Goal: Task Accomplishment & Management: Use online tool/utility

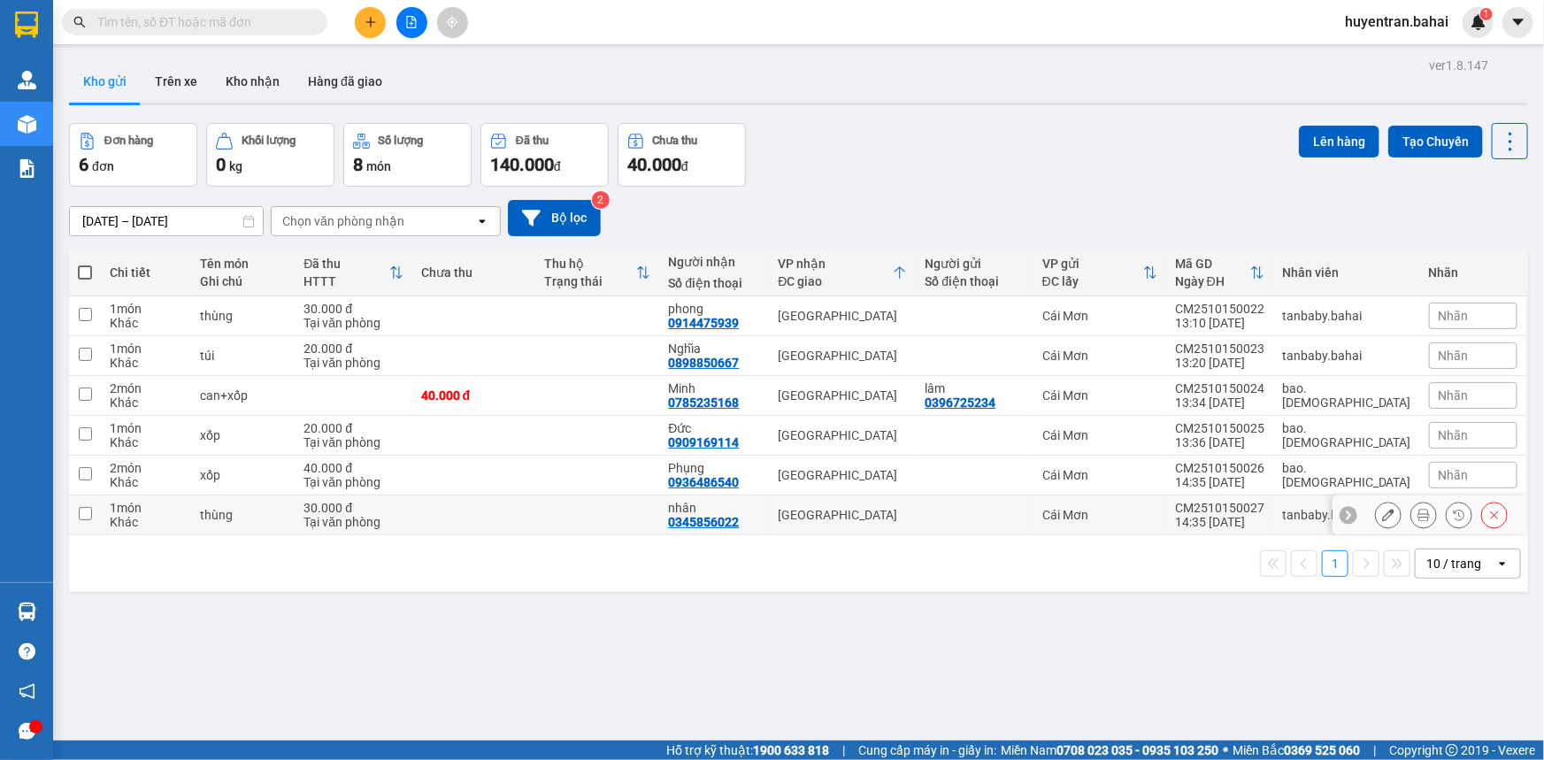
drag, startPoint x: 1224, startPoint y: 519, endPoint x: 1211, endPoint y: 478, distance: 42.5
click at [1224, 516] on div "14:35 15/10" at bounding box center [1219, 522] width 89 height 14
checkbox input "true"
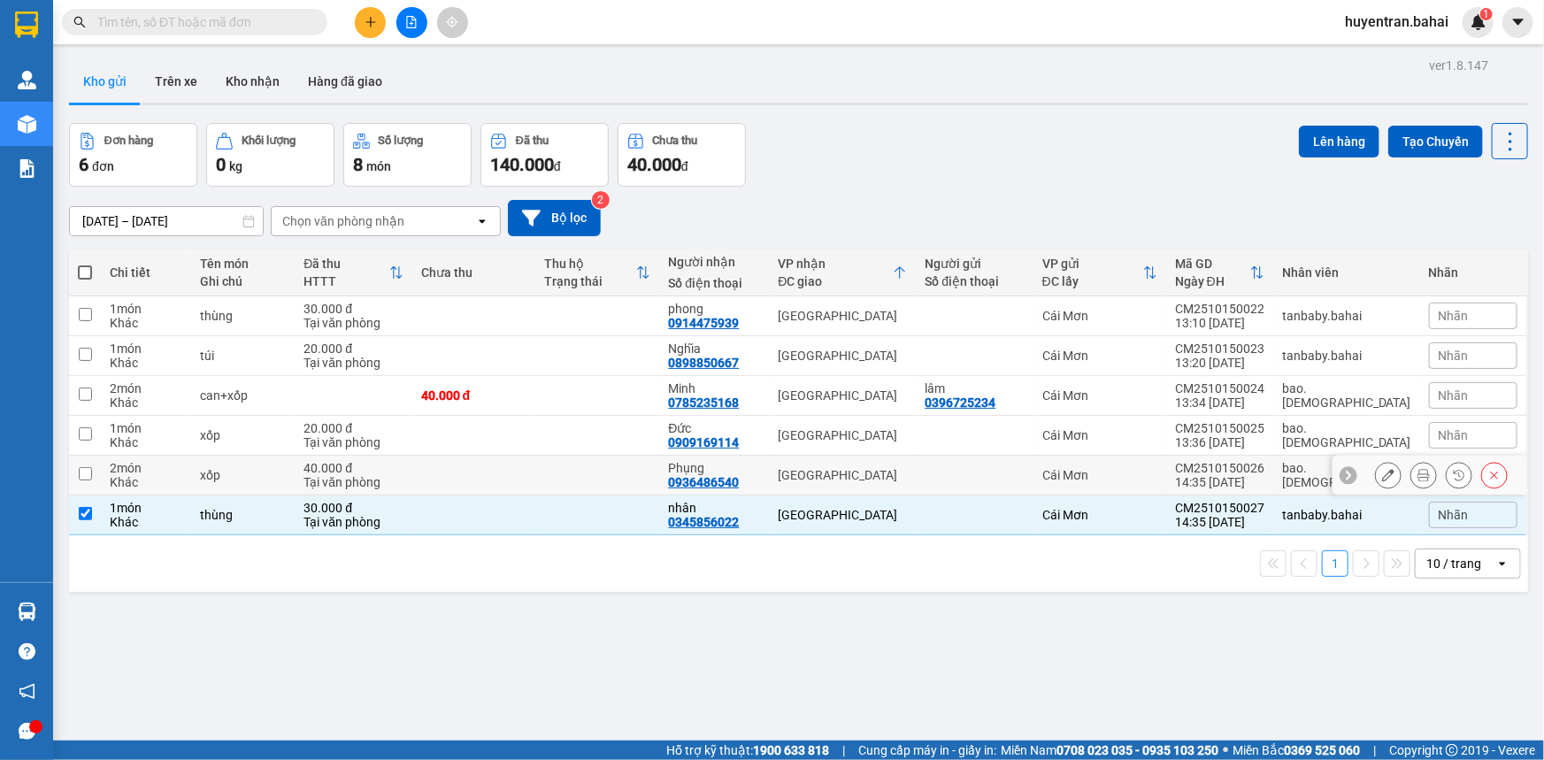
click at [1210, 460] on td "CM2510150026 14:35 15/10" at bounding box center [1219, 476] width 107 height 40
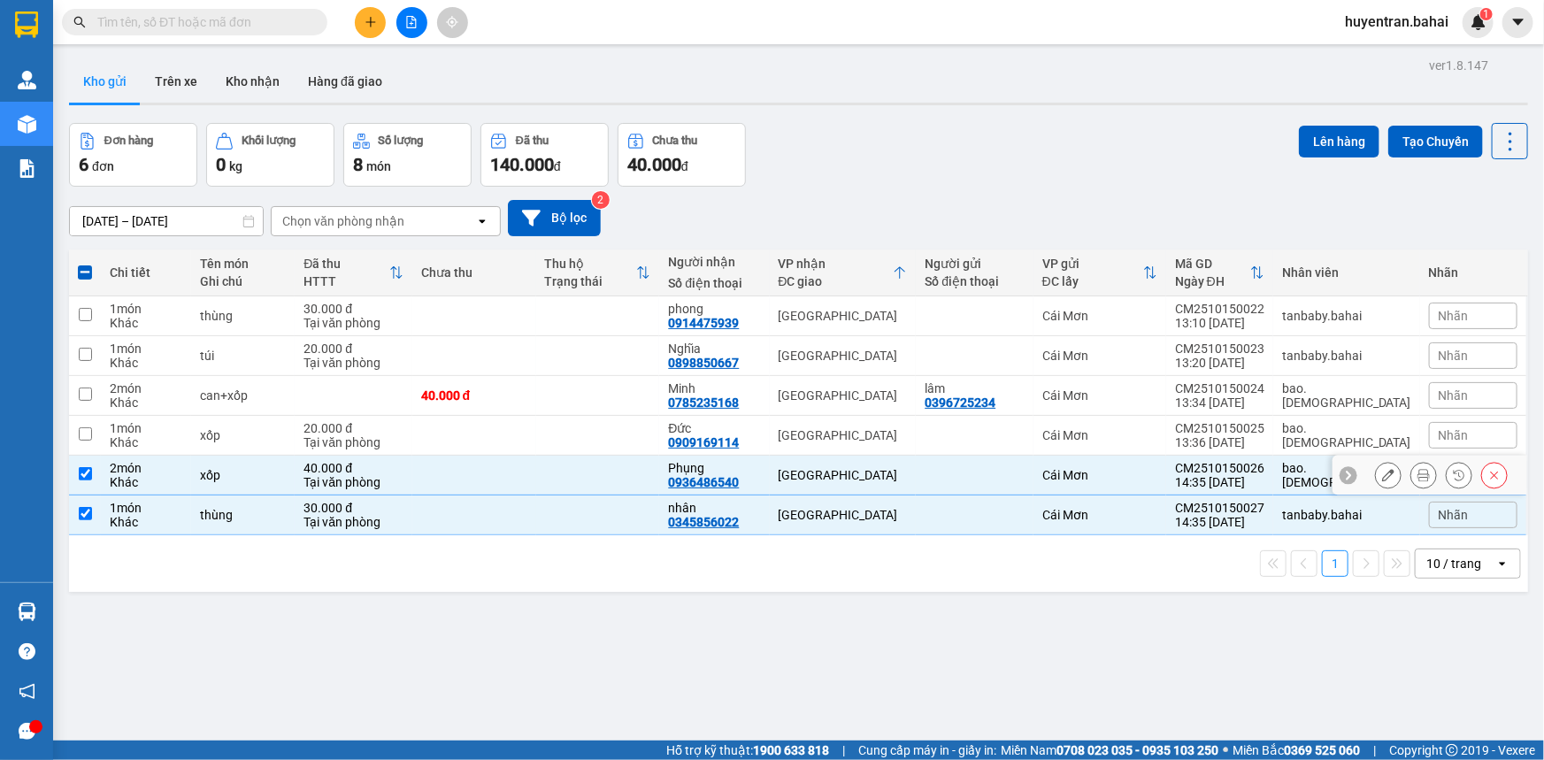
click at [1166, 469] on td "Cái Mơn" at bounding box center [1100, 476] width 133 height 40
checkbox input "false"
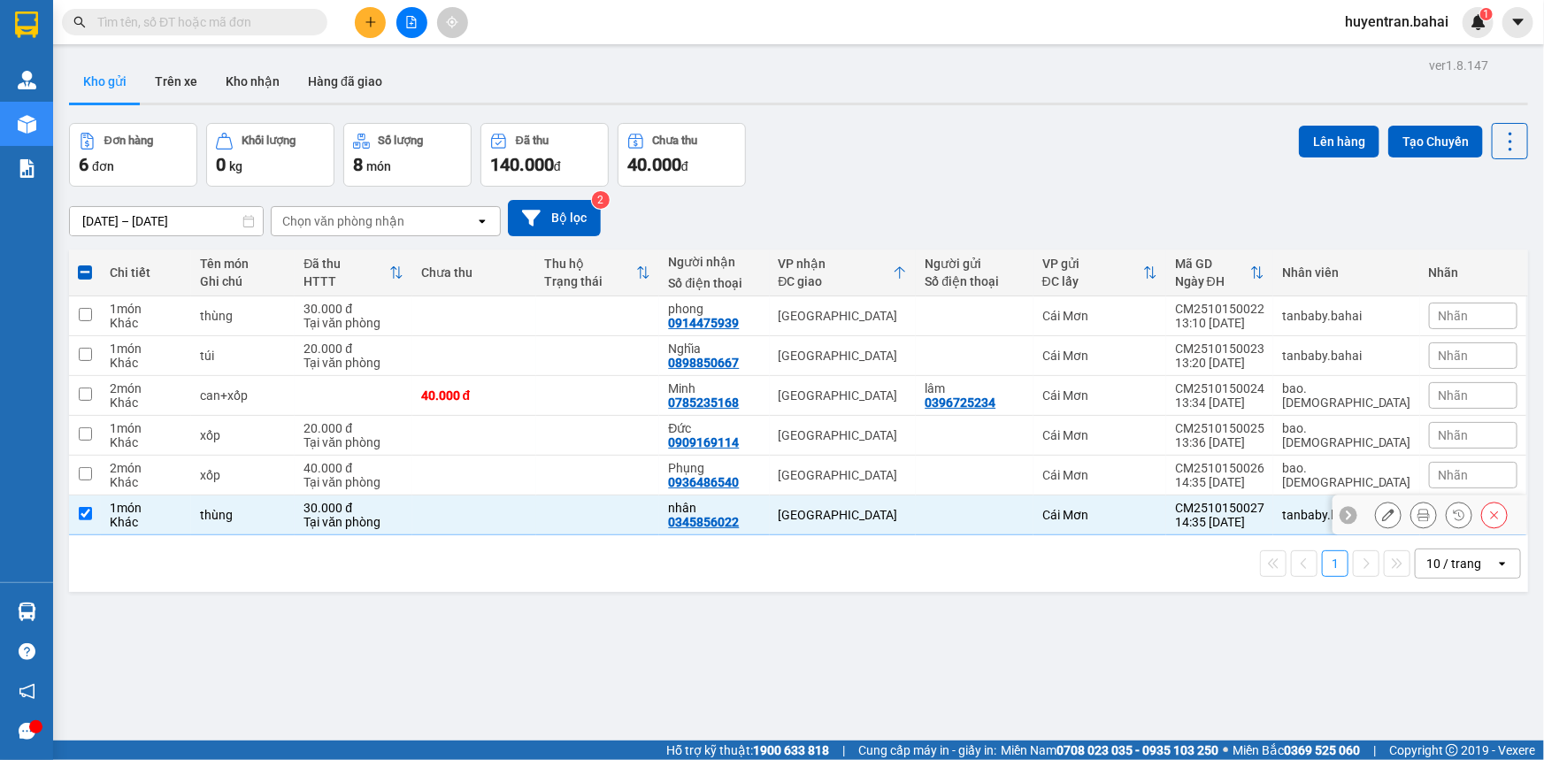
click at [1157, 509] on div "Cái Mơn" at bounding box center [1099, 515] width 115 height 14
checkbox input "false"
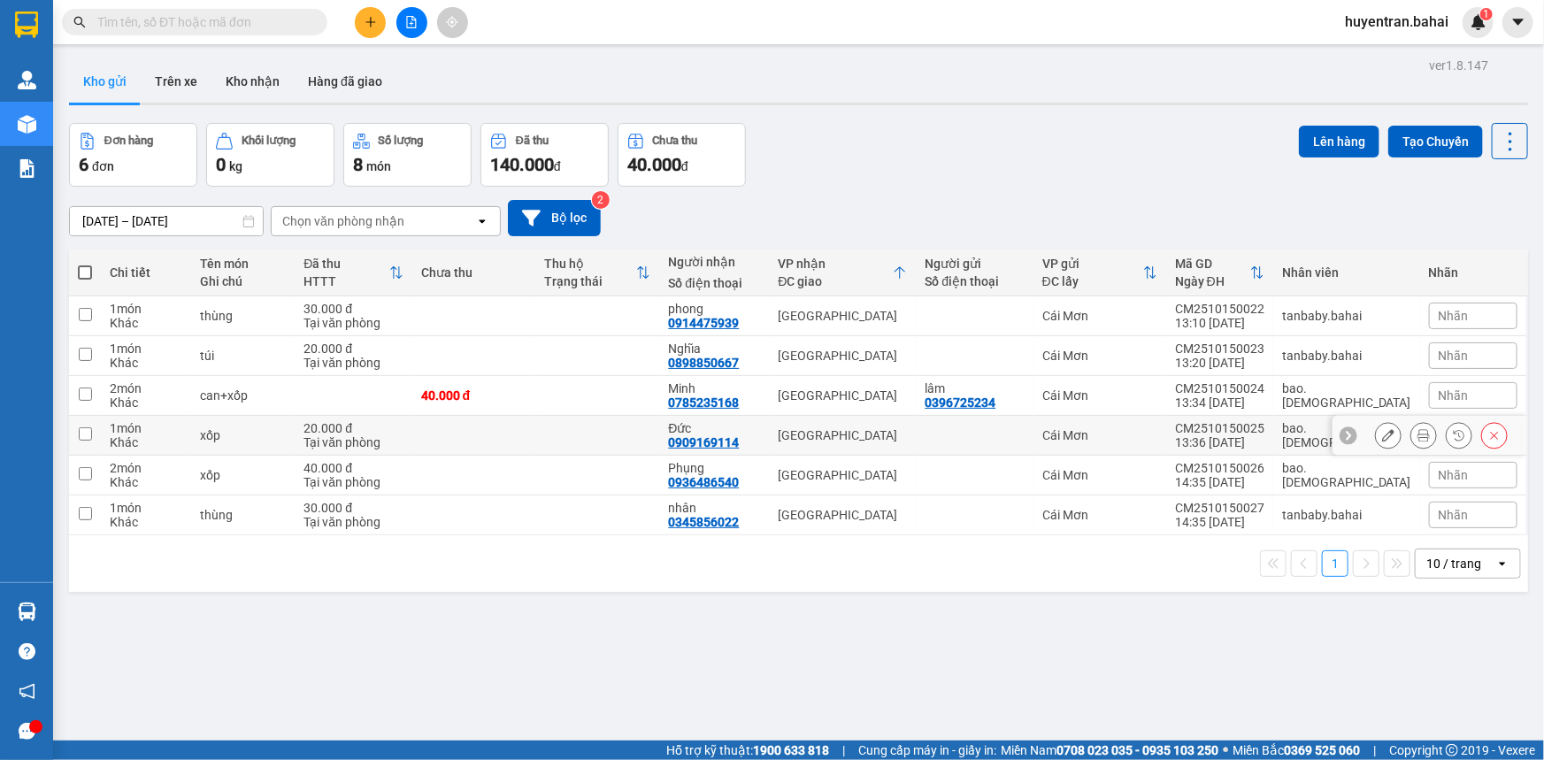
click at [1212, 431] on td "CM2510150025 13:36 15/10" at bounding box center [1219, 436] width 107 height 40
checkbox input "true"
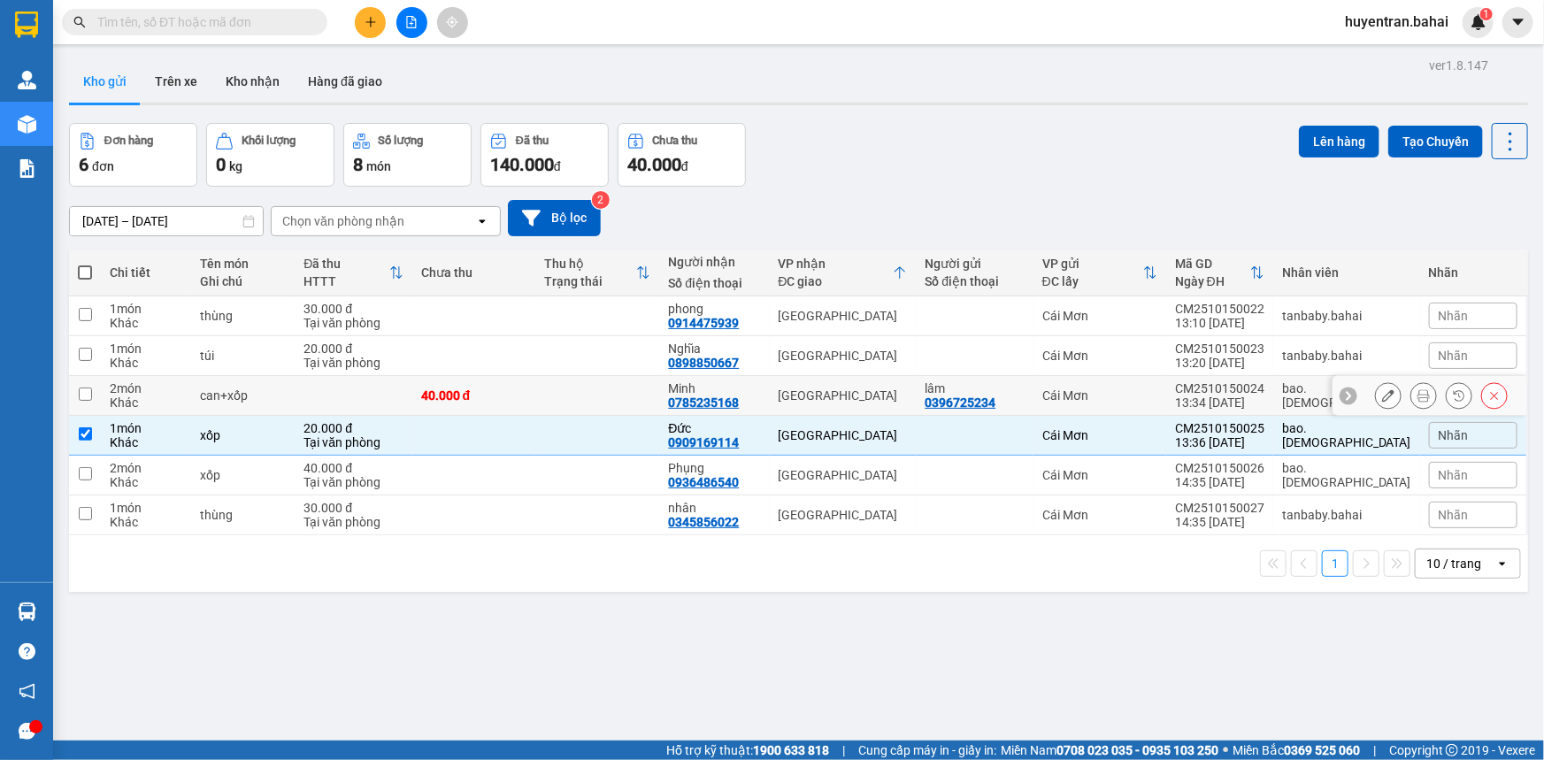
click at [1211, 401] on td "CM2510150024 13:34 15/10" at bounding box center [1219, 396] width 107 height 40
checkbox input "true"
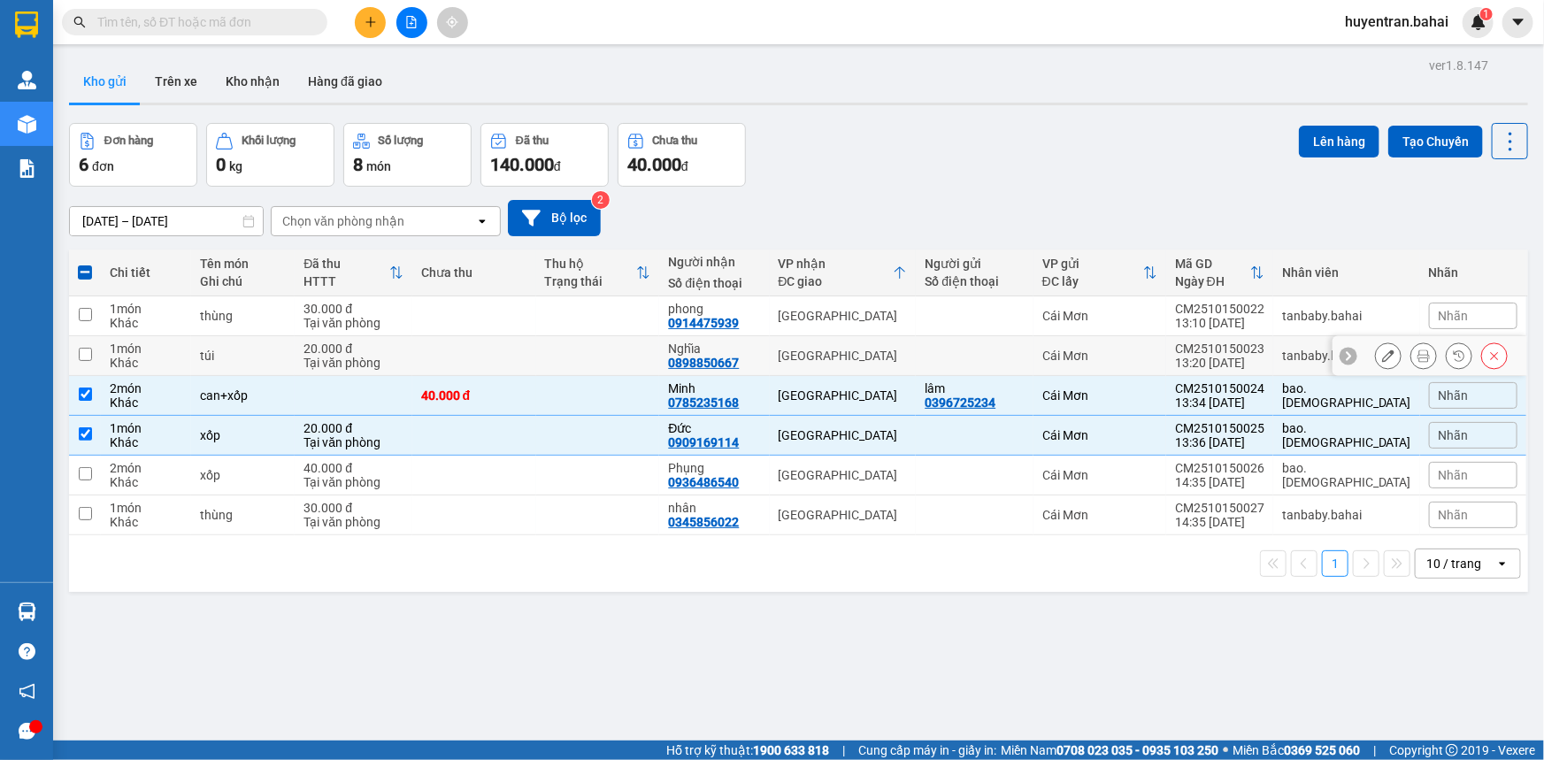
click at [1213, 364] on td "CM2510150023 13:20 15/10" at bounding box center [1219, 356] width 107 height 40
checkbox input "true"
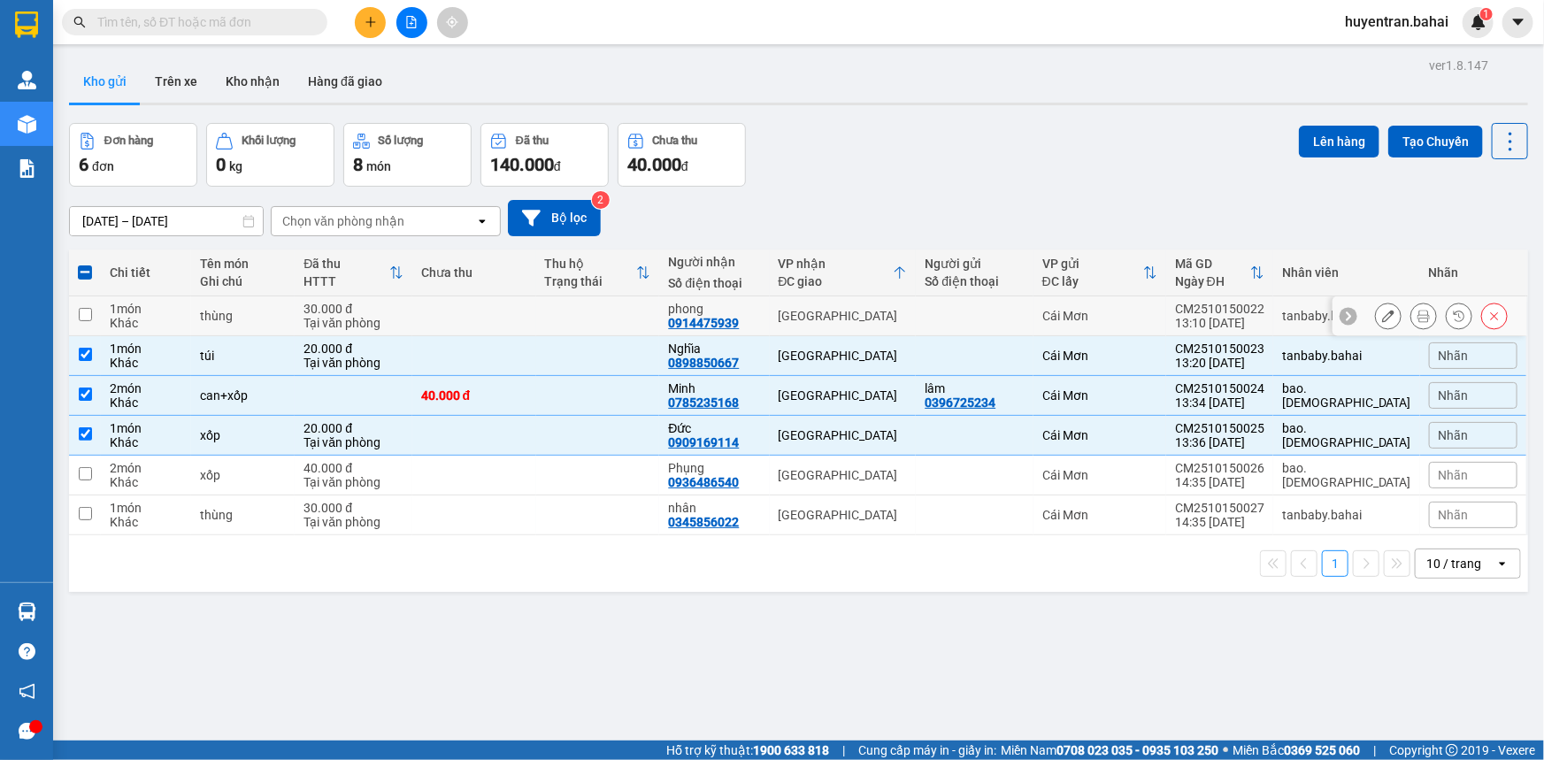
click at [1220, 321] on div "13:10 15/10" at bounding box center [1219, 323] width 89 height 14
checkbox input "true"
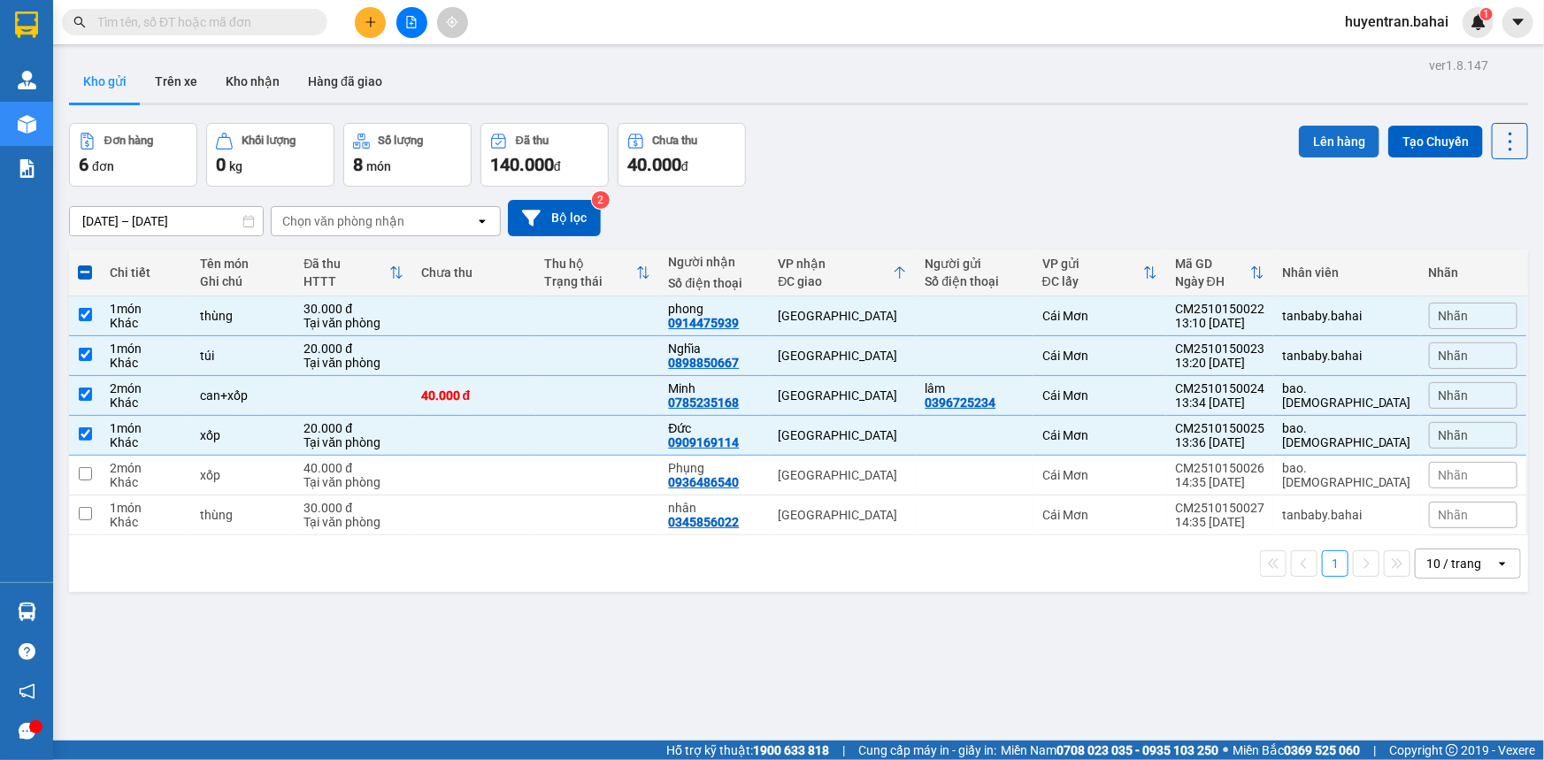
click at [1318, 142] on button "Lên hàng" at bounding box center [1339, 142] width 81 height 32
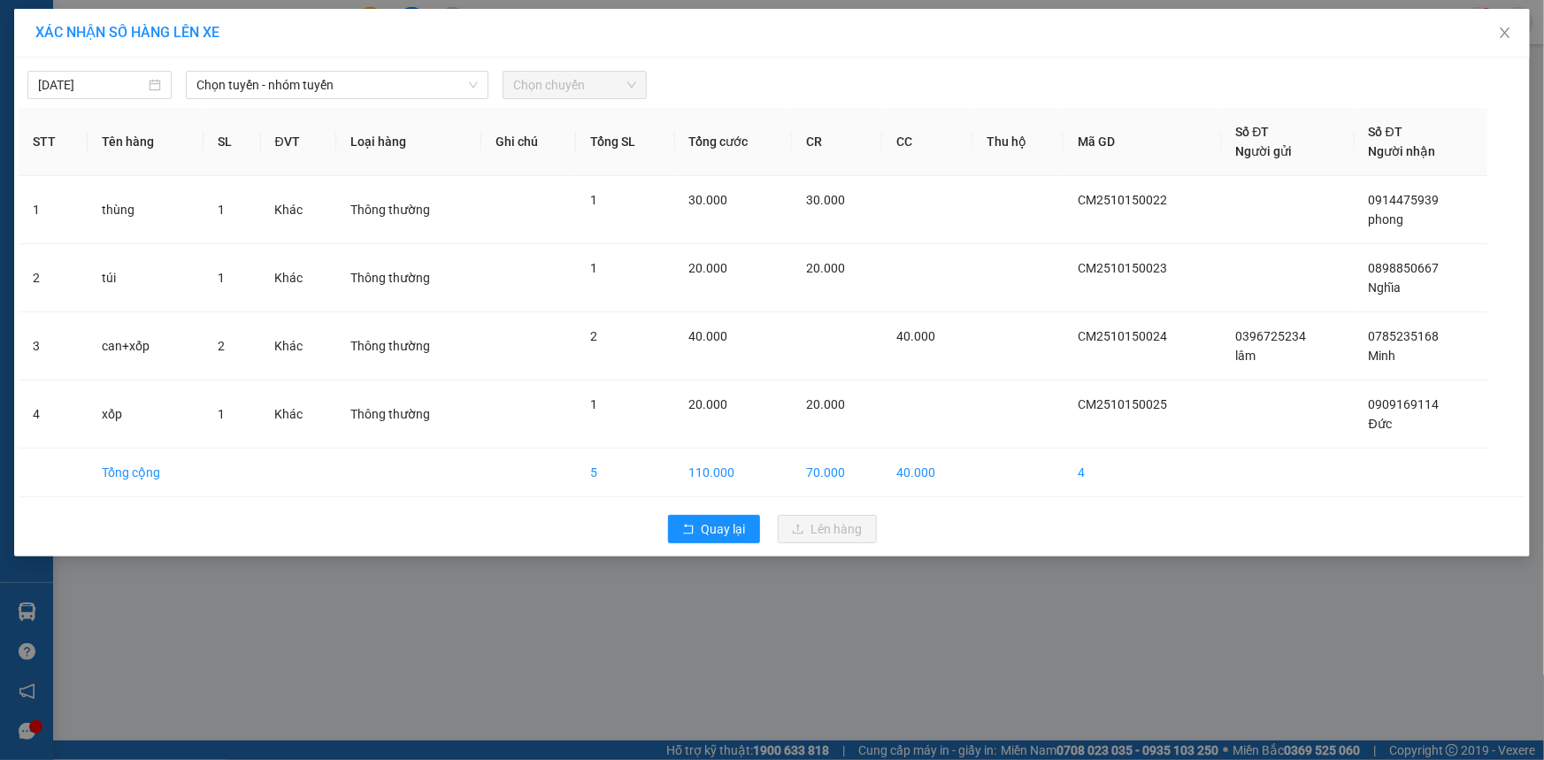
click at [388, 59] on div "15/10/2025 Chọn tuyến - nhóm tuyến Chọn chuyến STT Tên hàng SL ĐVT Loại hàng Gh…" at bounding box center [772, 307] width 1516 height 499
drag, startPoint x: 388, startPoint y: 71, endPoint x: 385, endPoint y: 90, distance: 19.8
click at [389, 73] on span "Chọn tuyến - nhóm tuyến" at bounding box center [336, 85] width 281 height 27
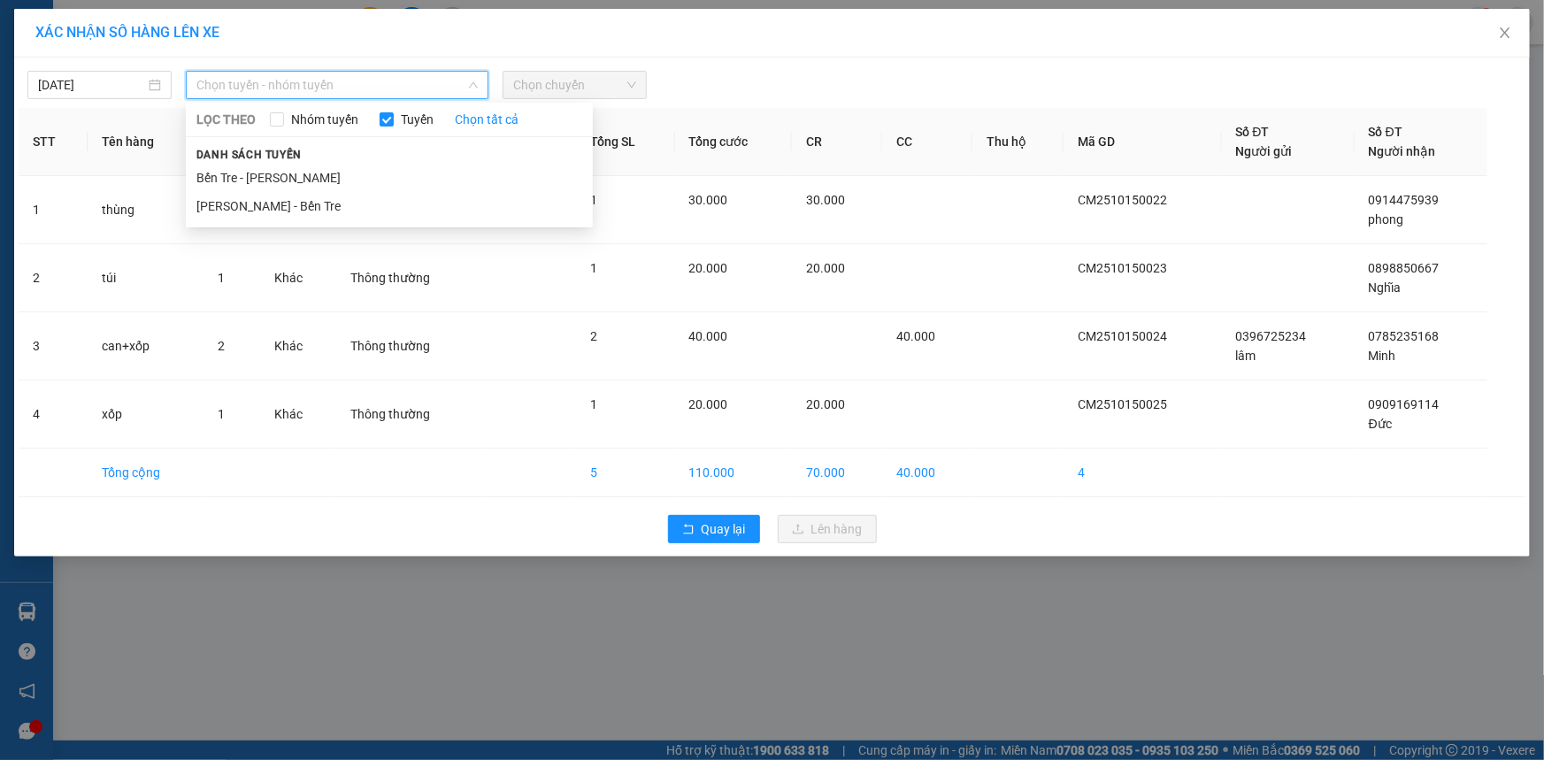
click at [324, 168] on li "Bến Tre - Hồ Chí Minh" at bounding box center [389, 178] width 407 height 28
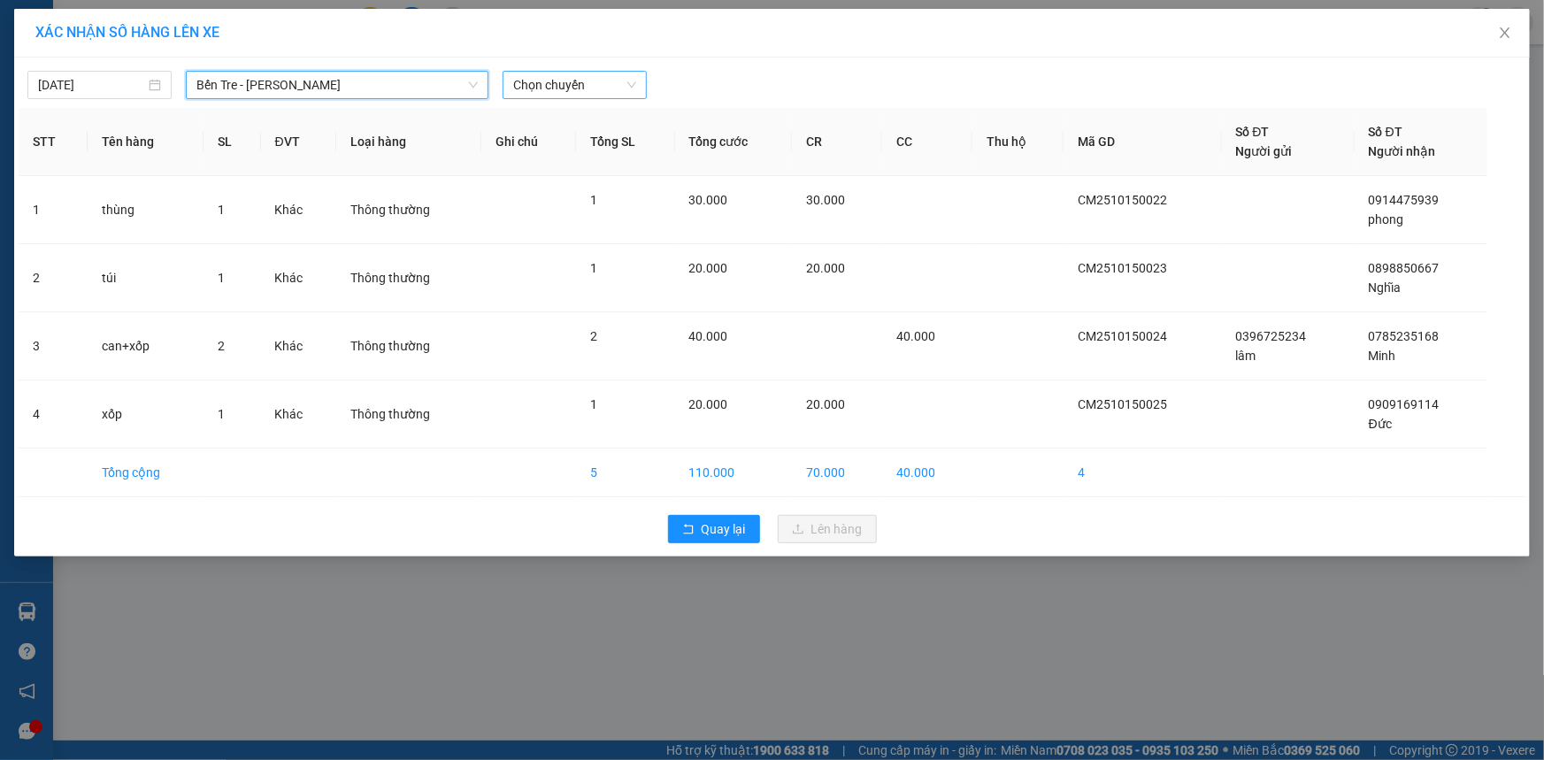
click at [588, 88] on span "Chọn chuyến" at bounding box center [574, 85] width 123 height 27
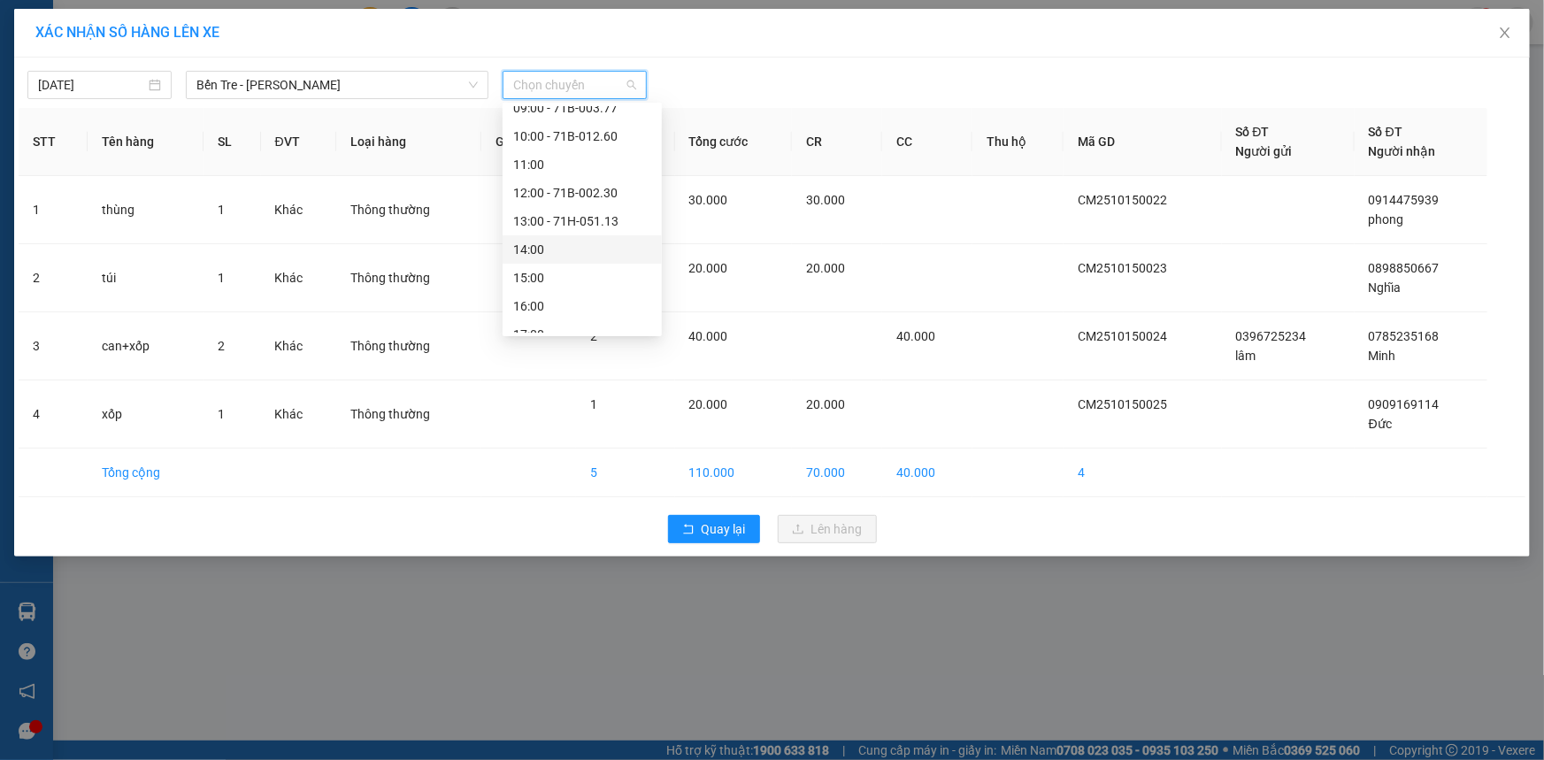
scroll to position [241, 0]
click at [555, 242] on div "14:00" at bounding box center [582, 247] width 138 height 19
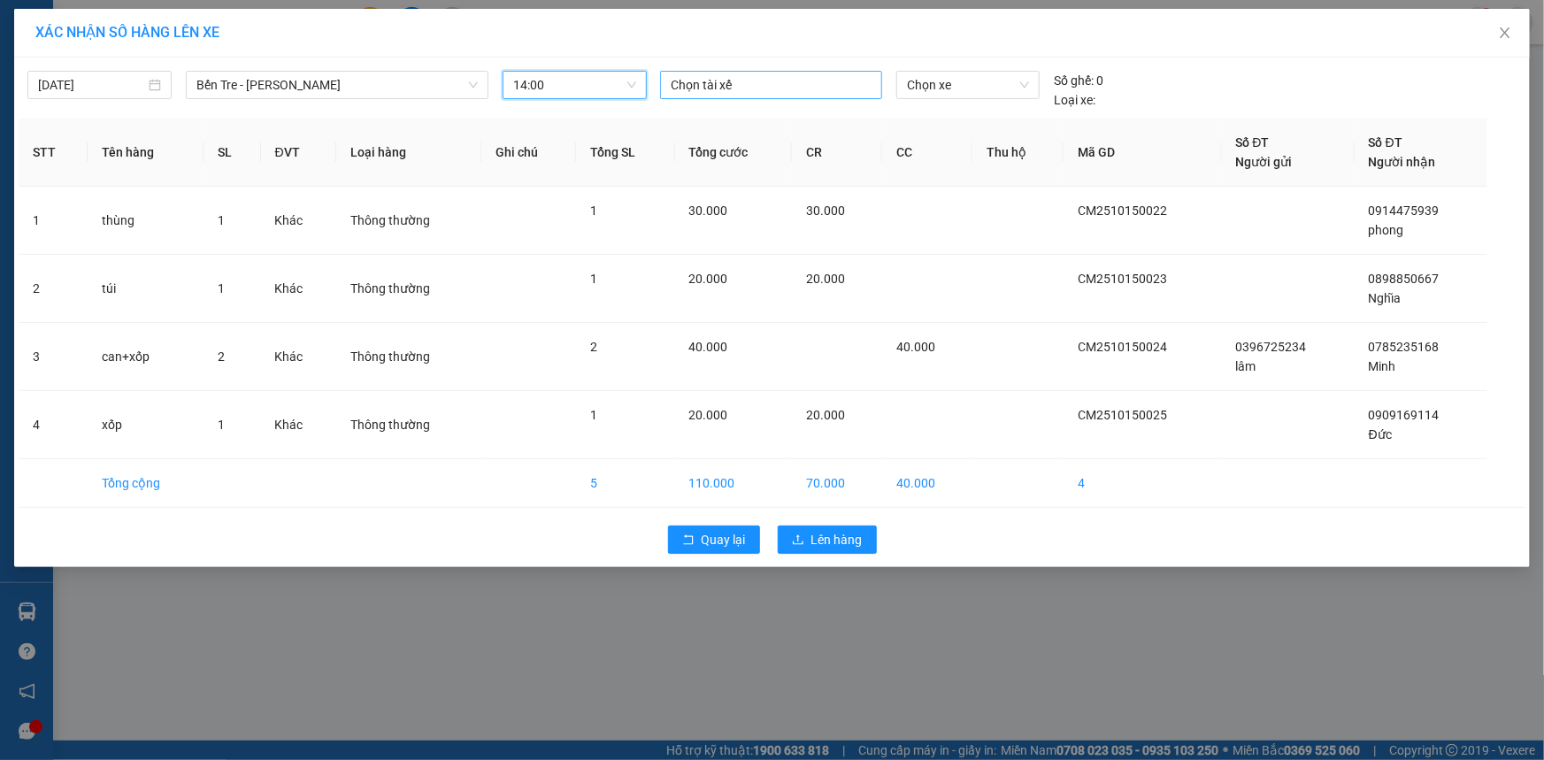
click at [805, 88] on div at bounding box center [771, 84] width 213 height 21
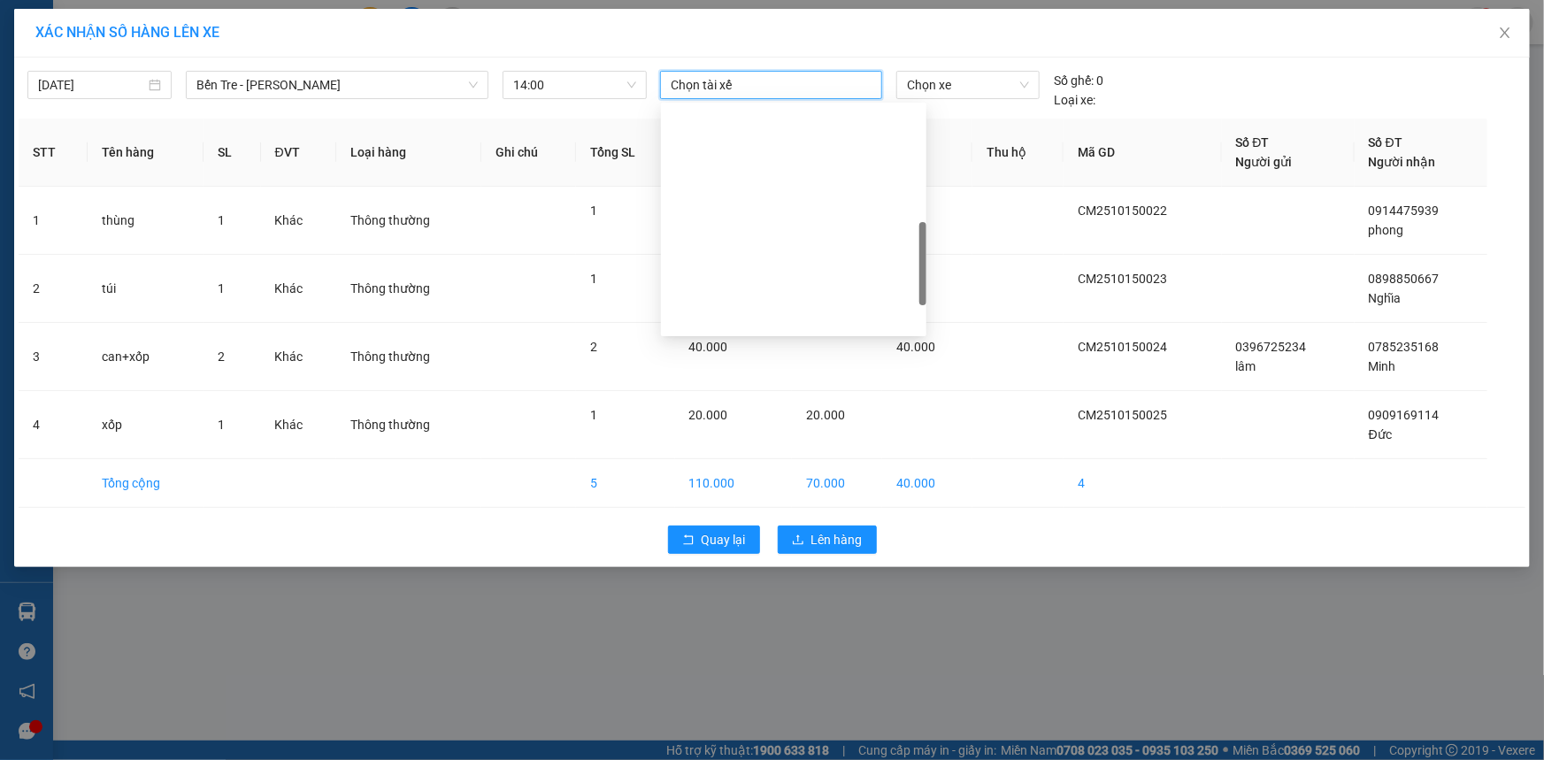
scroll to position [402, 0]
click at [757, 205] on div "Khang" at bounding box center [794, 199] width 244 height 19
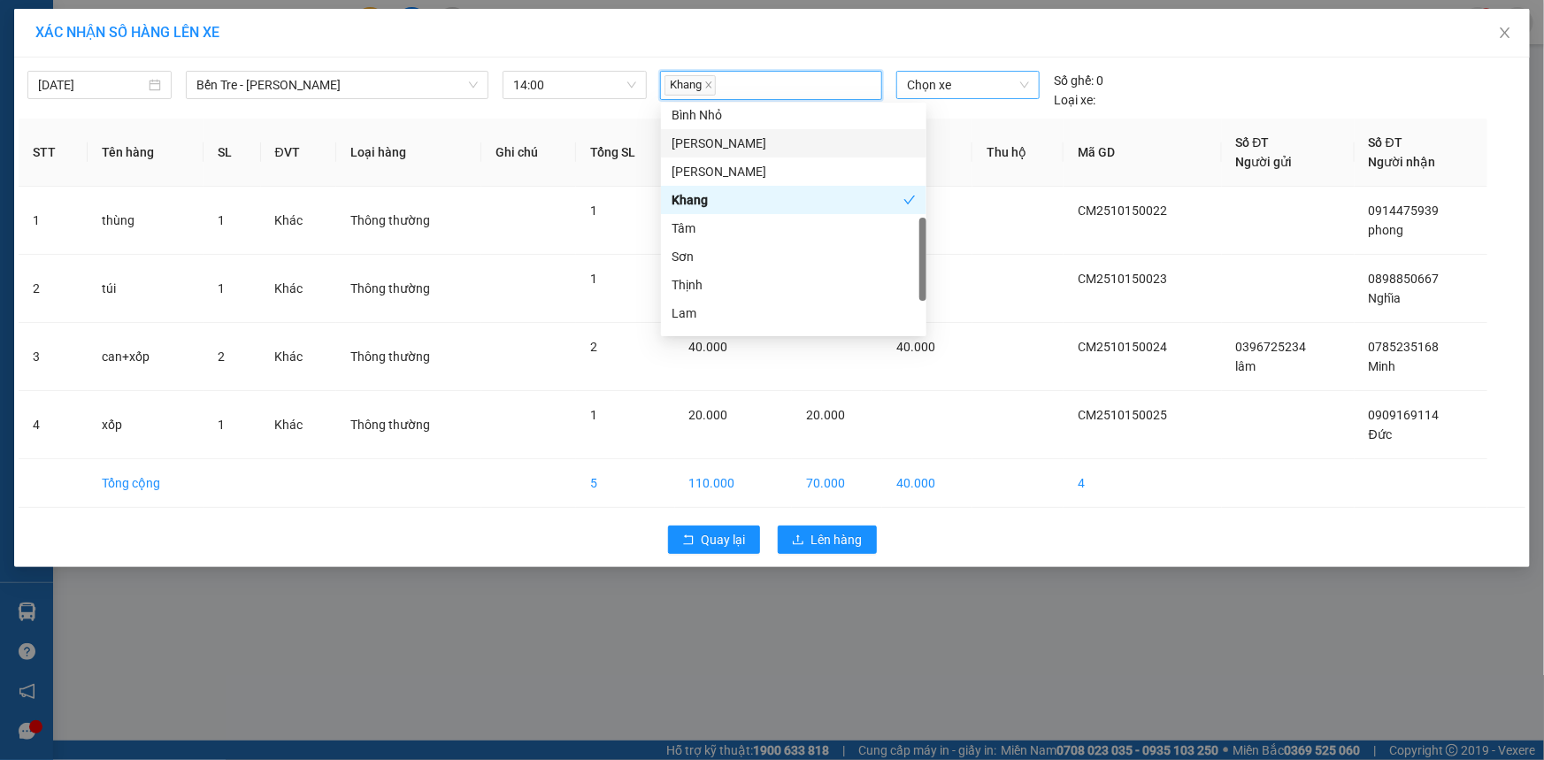
click at [957, 93] on span "Chọn xe" at bounding box center [968, 85] width 122 height 27
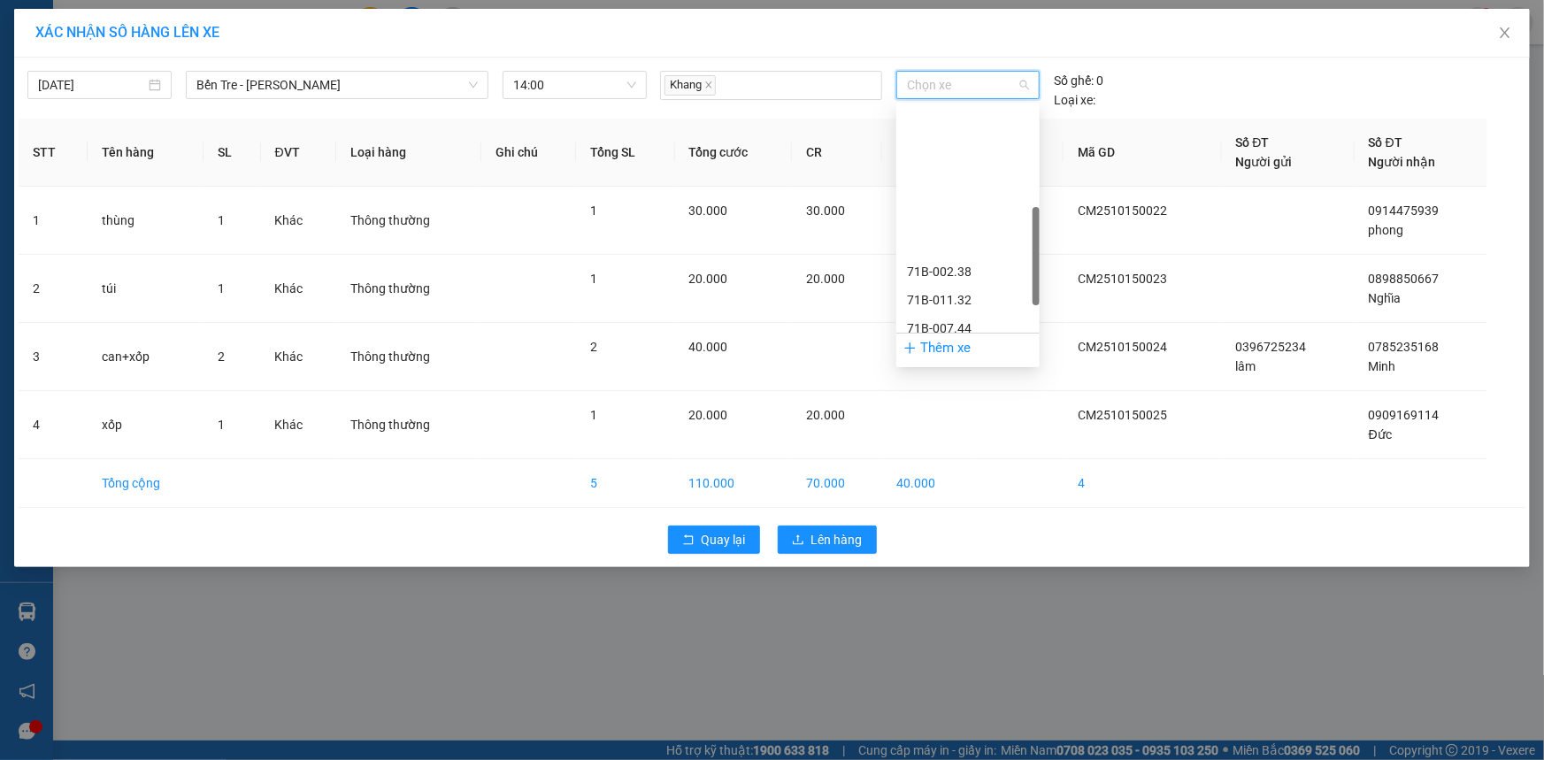
scroll to position [321, 0]
click at [995, 194] on div "71B-008.57" at bounding box center [968, 195] width 122 height 19
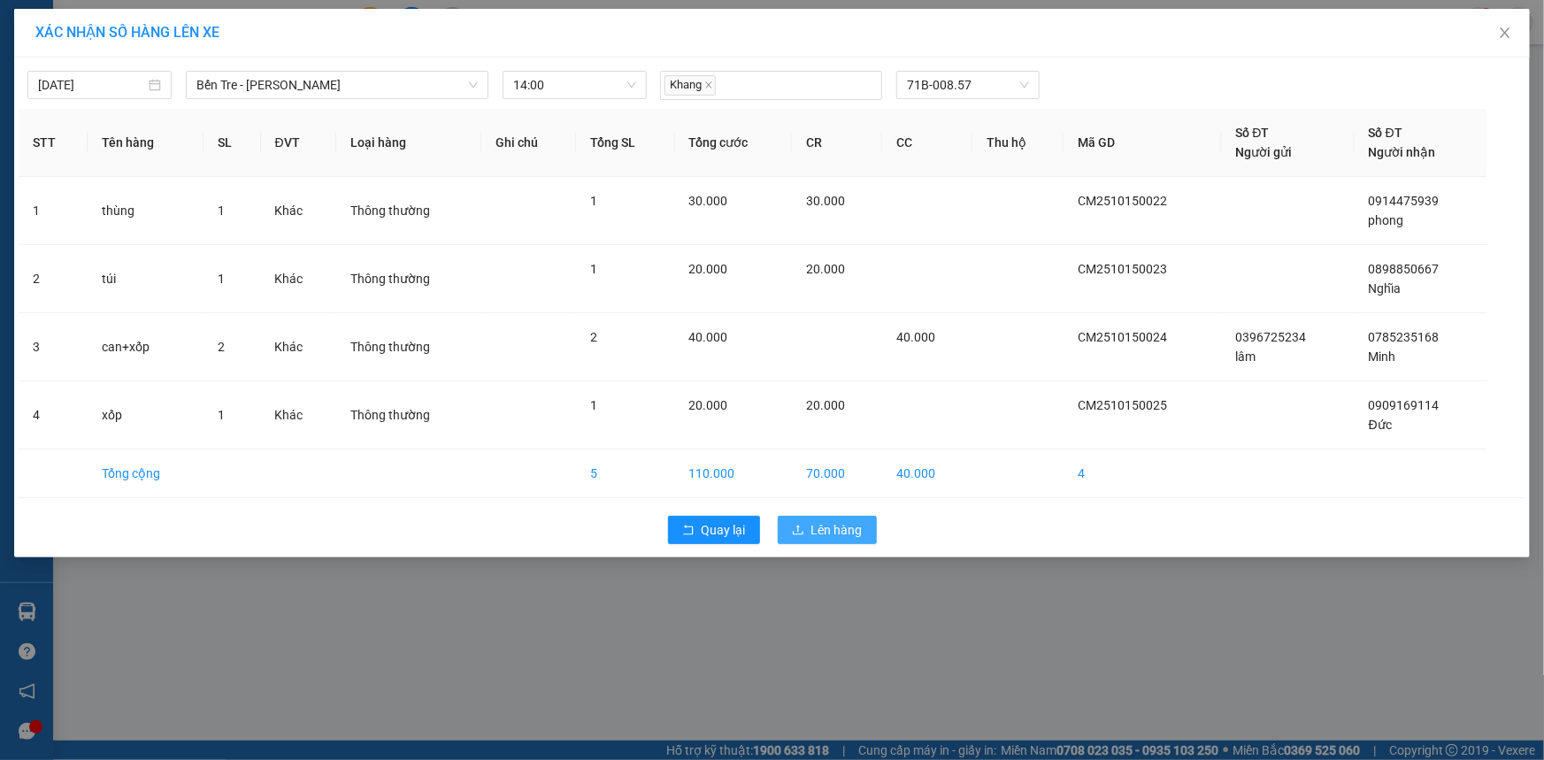
drag, startPoint x: 857, startPoint y: 534, endPoint x: 849, endPoint y: 531, distance: 9.5
click at [853, 534] on span "Lên hàng" at bounding box center [836, 529] width 51 height 19
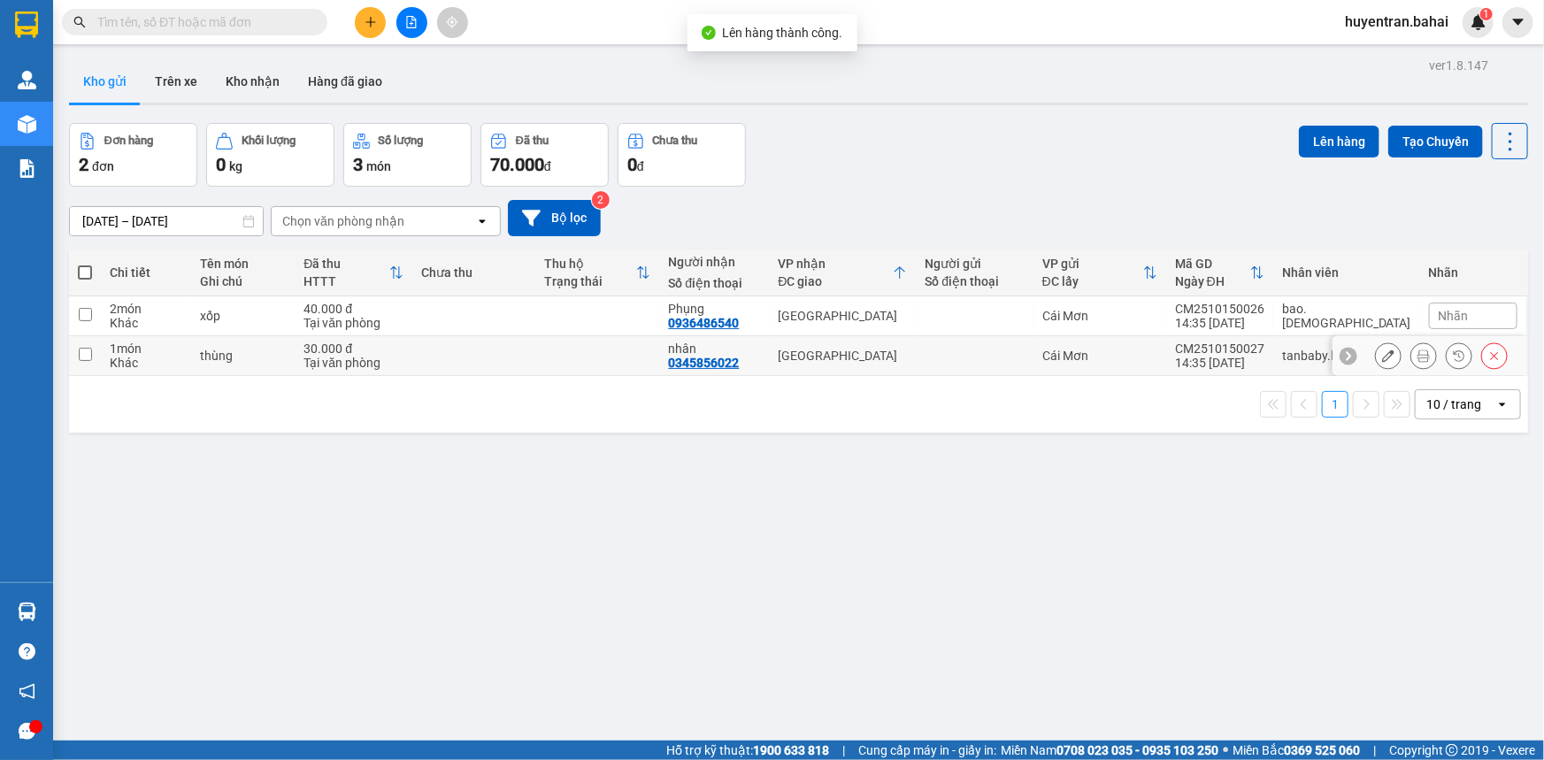
click at [1211, 350] on td "CM2510150027 14:35 15/10" at bounding box center [1219, 356] width 107 height 40
checkbox input "true"
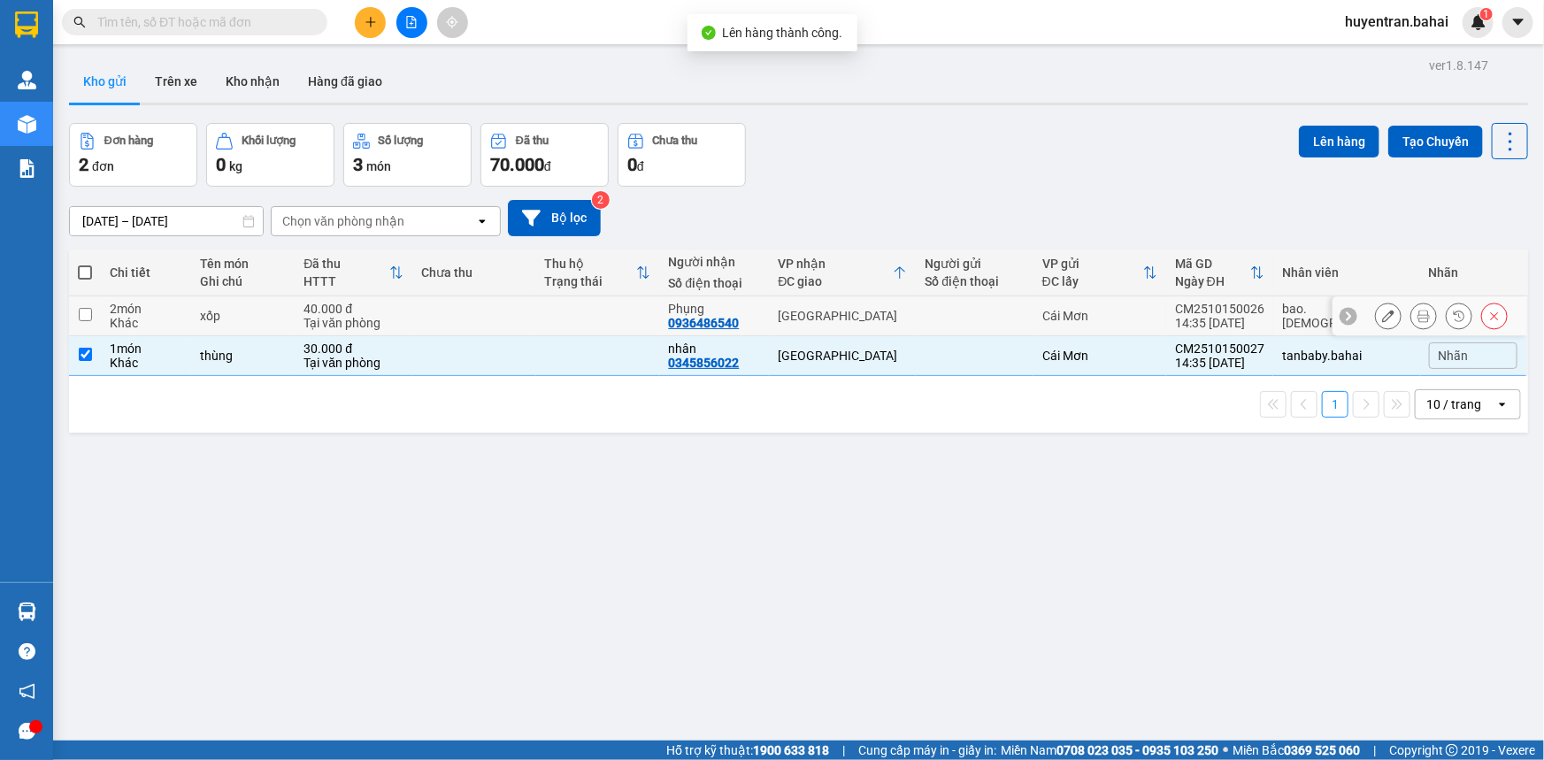
click at [1166, 326] on td "Cái Mơn" at bounding box center [1100, 316] width 133 height 40
checkbox input "true"
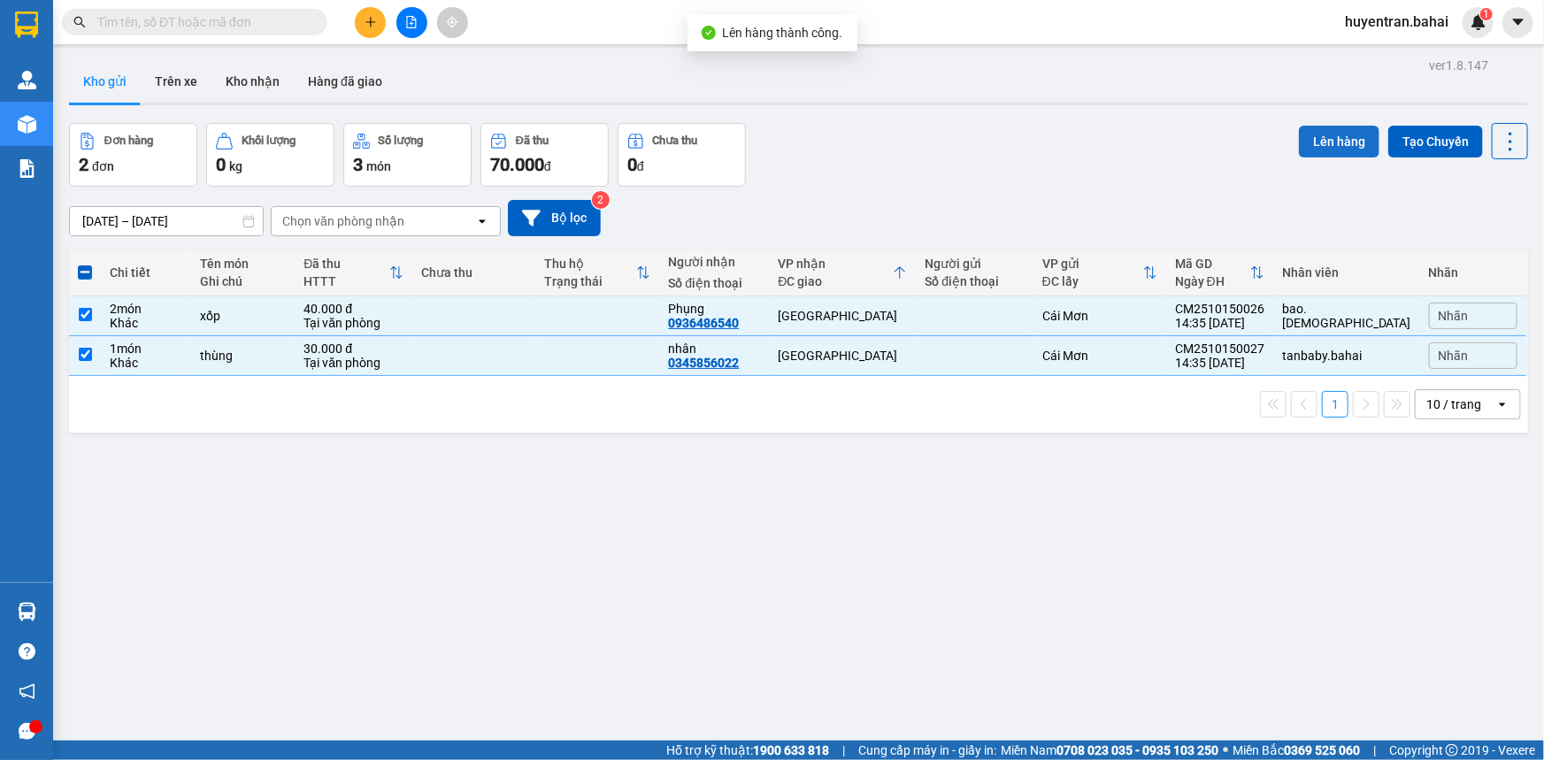
click at [1327, 126] on button "Lên hàng" at bounding box center [1339, 142] width 81 height 32
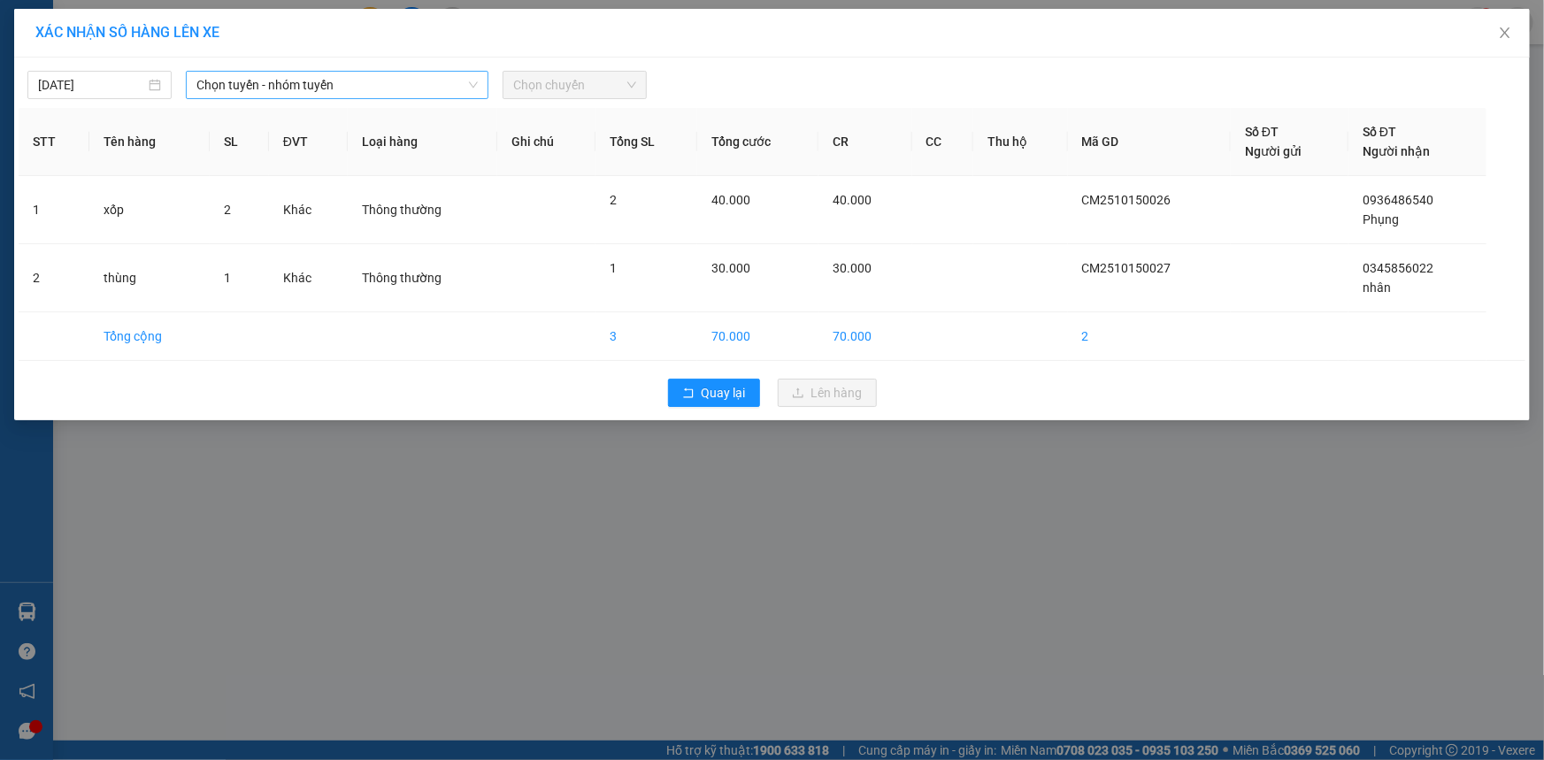
click at [454, 88] on span "Chọn tuyến - nhóm tuyến" at bounding box center [336, 85] width 281 height 27
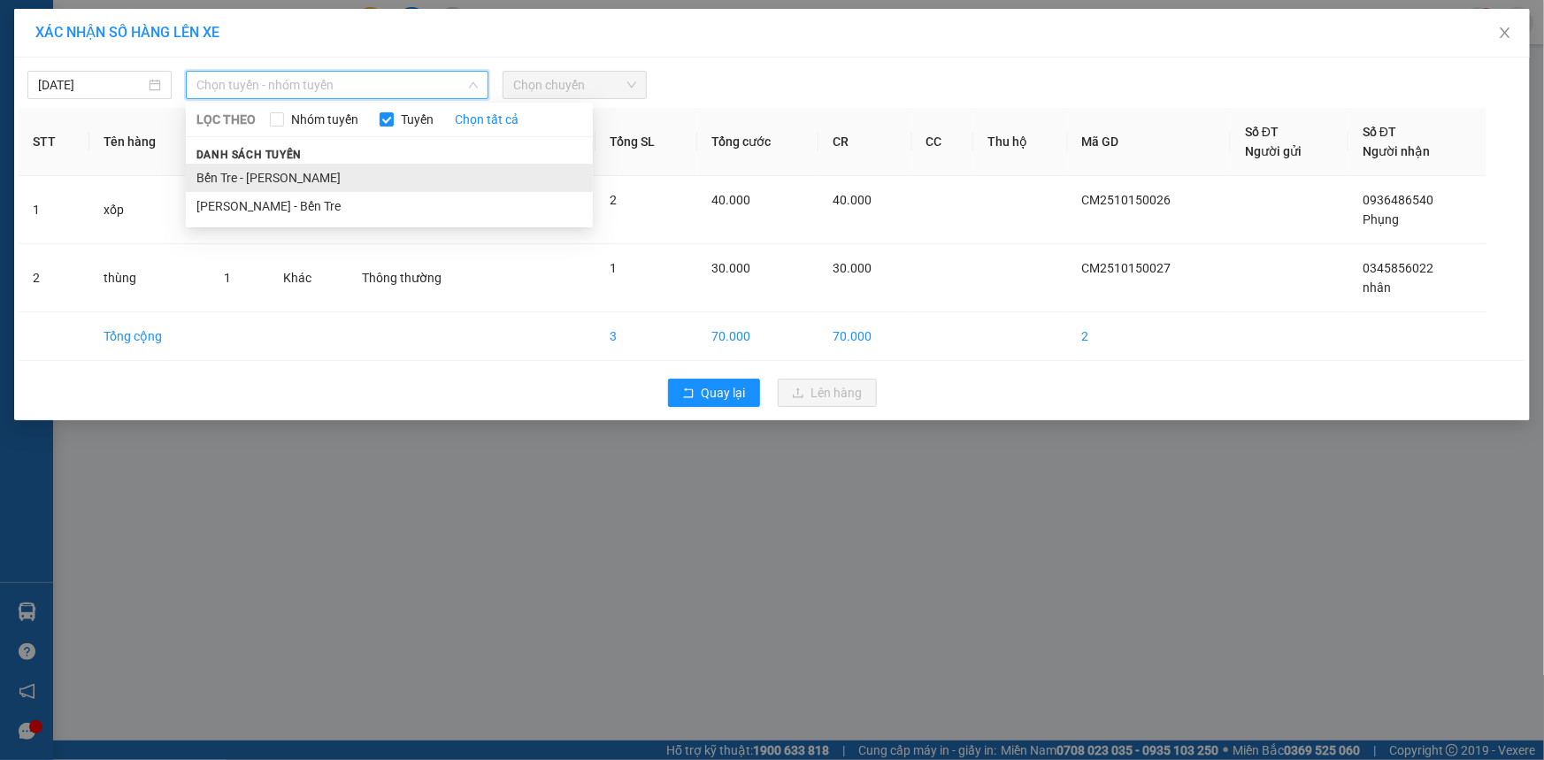
click at [372, 186] on li "Bến Tre - Hồ Chí Minh" at bounding box center [389, 178] width 407 height 28
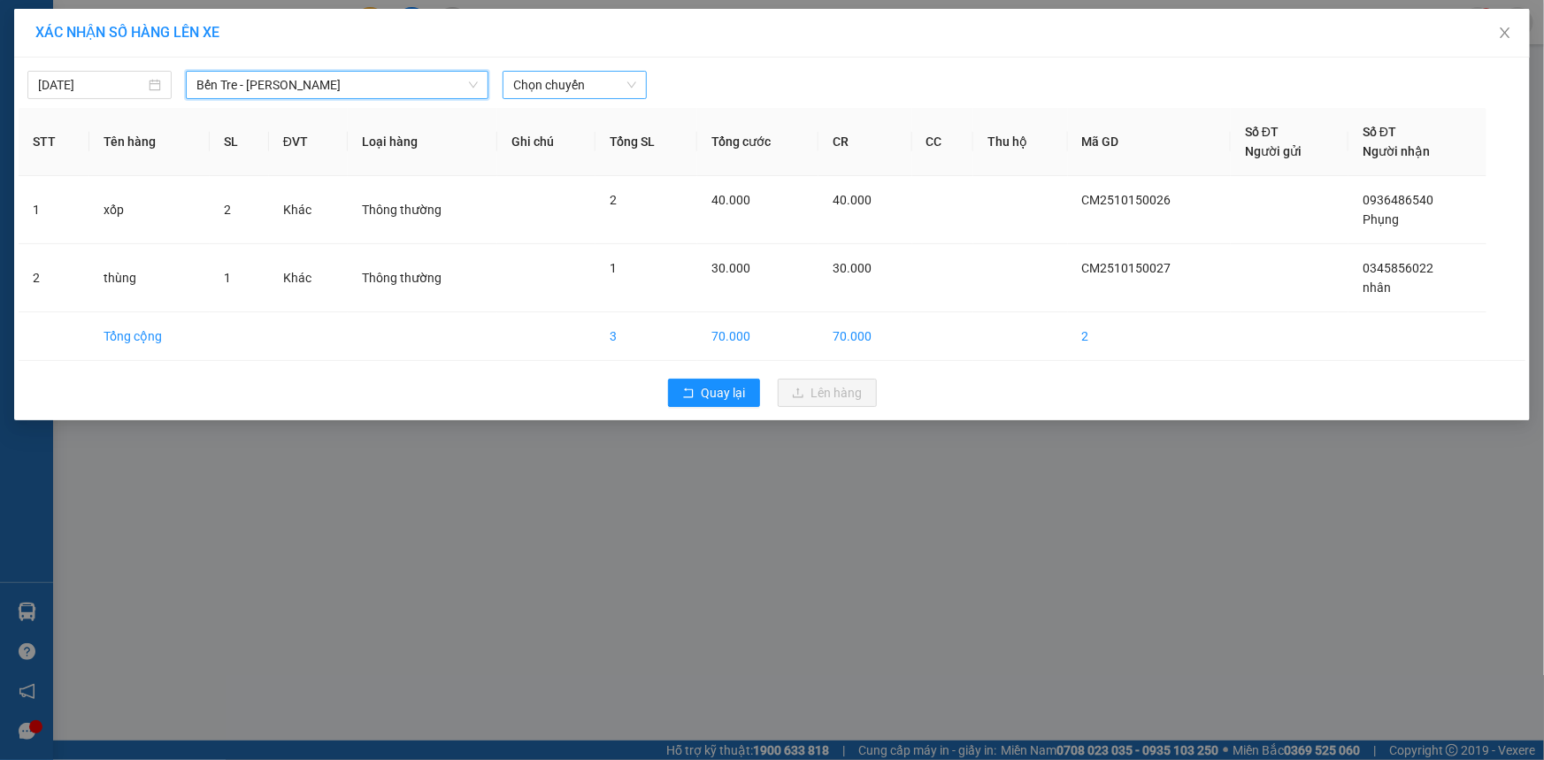
drag, startPoint x: 566, startPoint y: 104, endPoint x: 573, endPoint y: 92, distance: 13.5
click at [570, 100] on div "15/10/2025 Bến Tre - Hồ Chí Minh Bến Tre - Hồ Chí Minh LỌC THEO Nhóm tuyến Tuyế…" at bounding box center [772, 239] width 1516 height 363
click at [574, 76] on span "Chọn chuyến" at bounding box center [574, 85] width 123 height 27
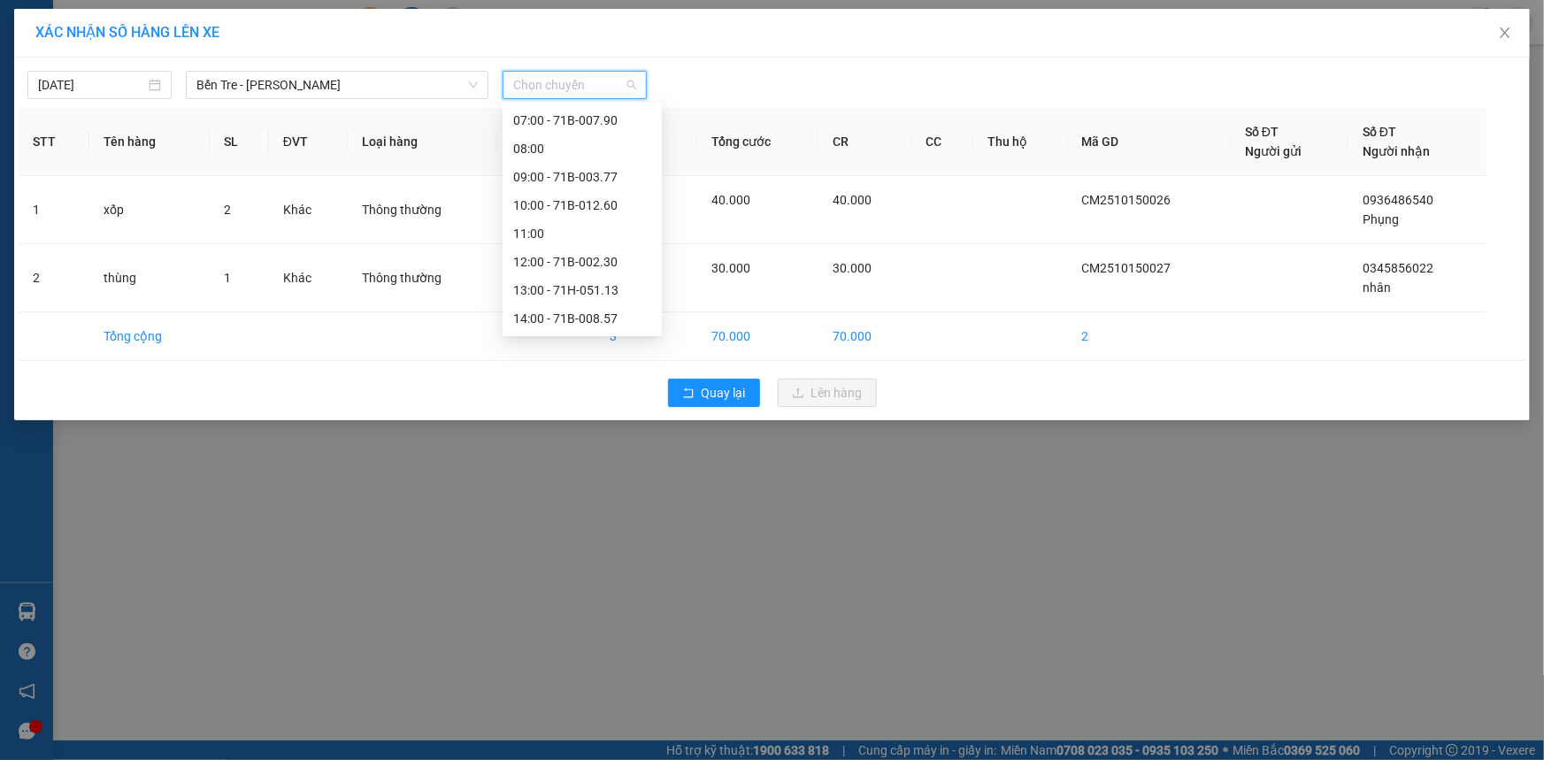
scroll to position [254, 0]
drag, startPoint x: 561, startPoint y: 259, endPoint x: 680, endPoint y: 125, distance: 179.9
click at [561, 260] on div "15:00" at bounding box center [582, 262] width 138 height 19
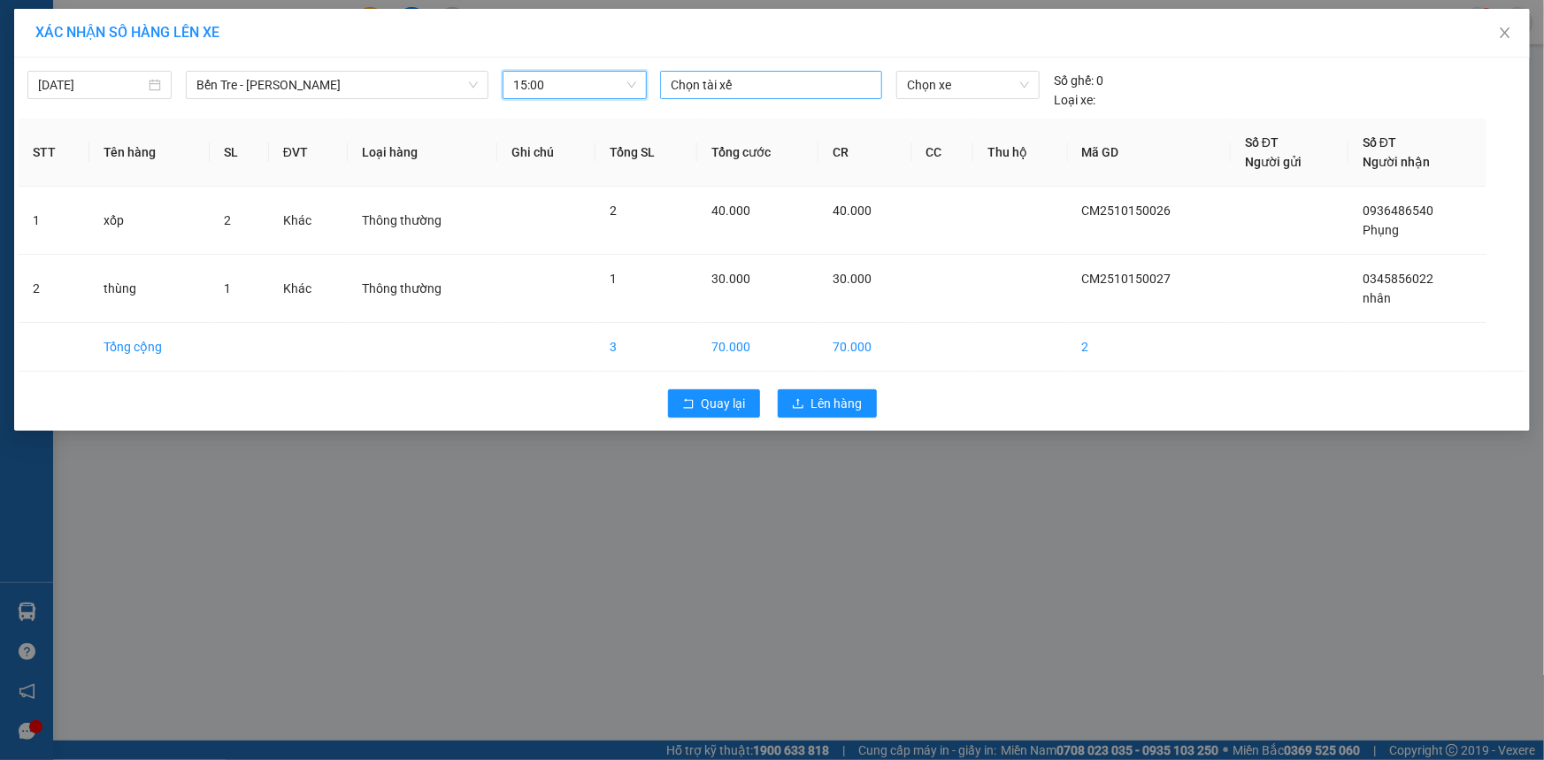
click at [717, 80] on div at bounding box center [771, 84] width 213 height 21
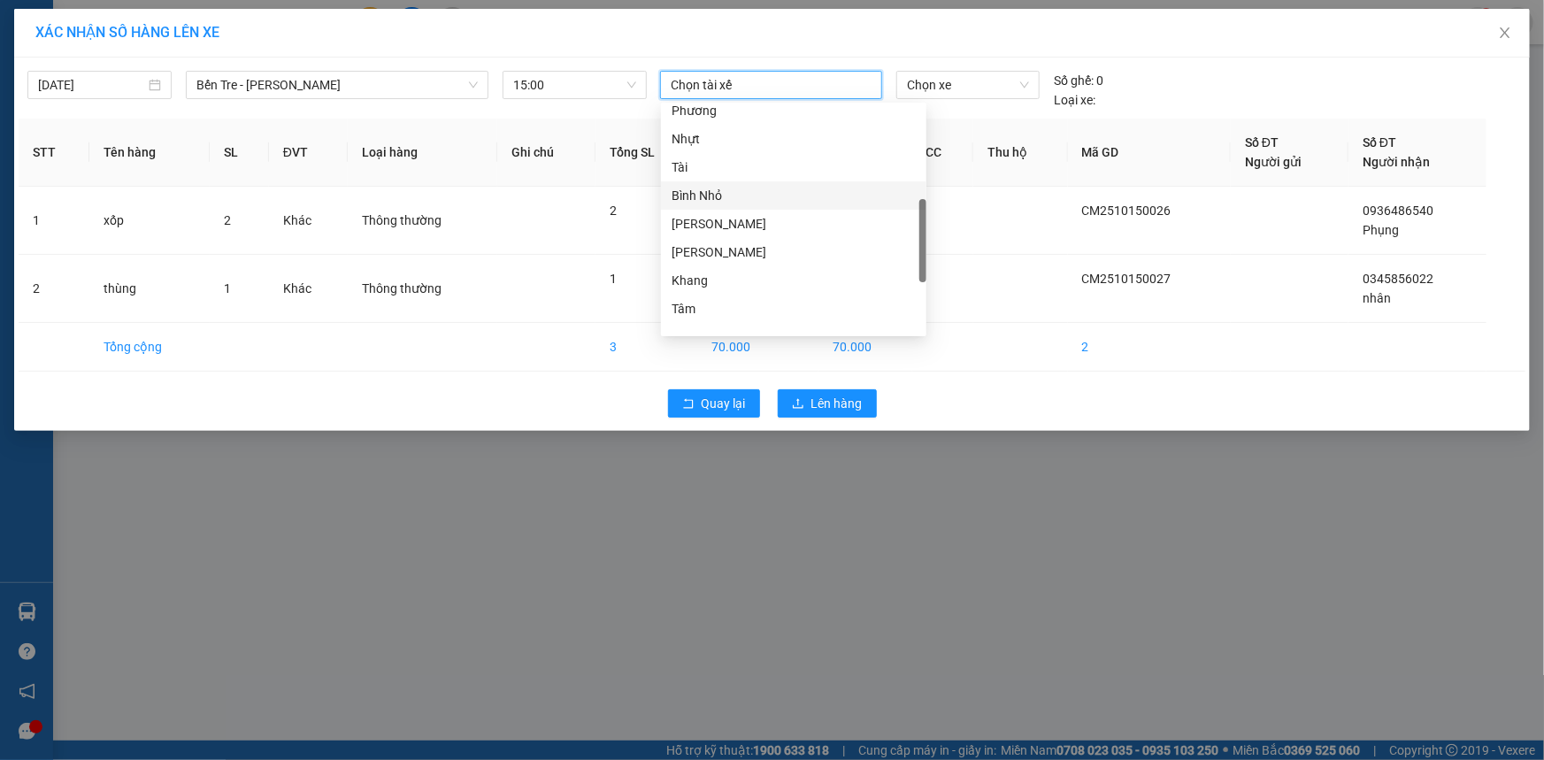
scroll to position [537, 0]
click at [741, 238] on div "Duy Nhỏ" at bounding box center [794, 234] width 244 height 19
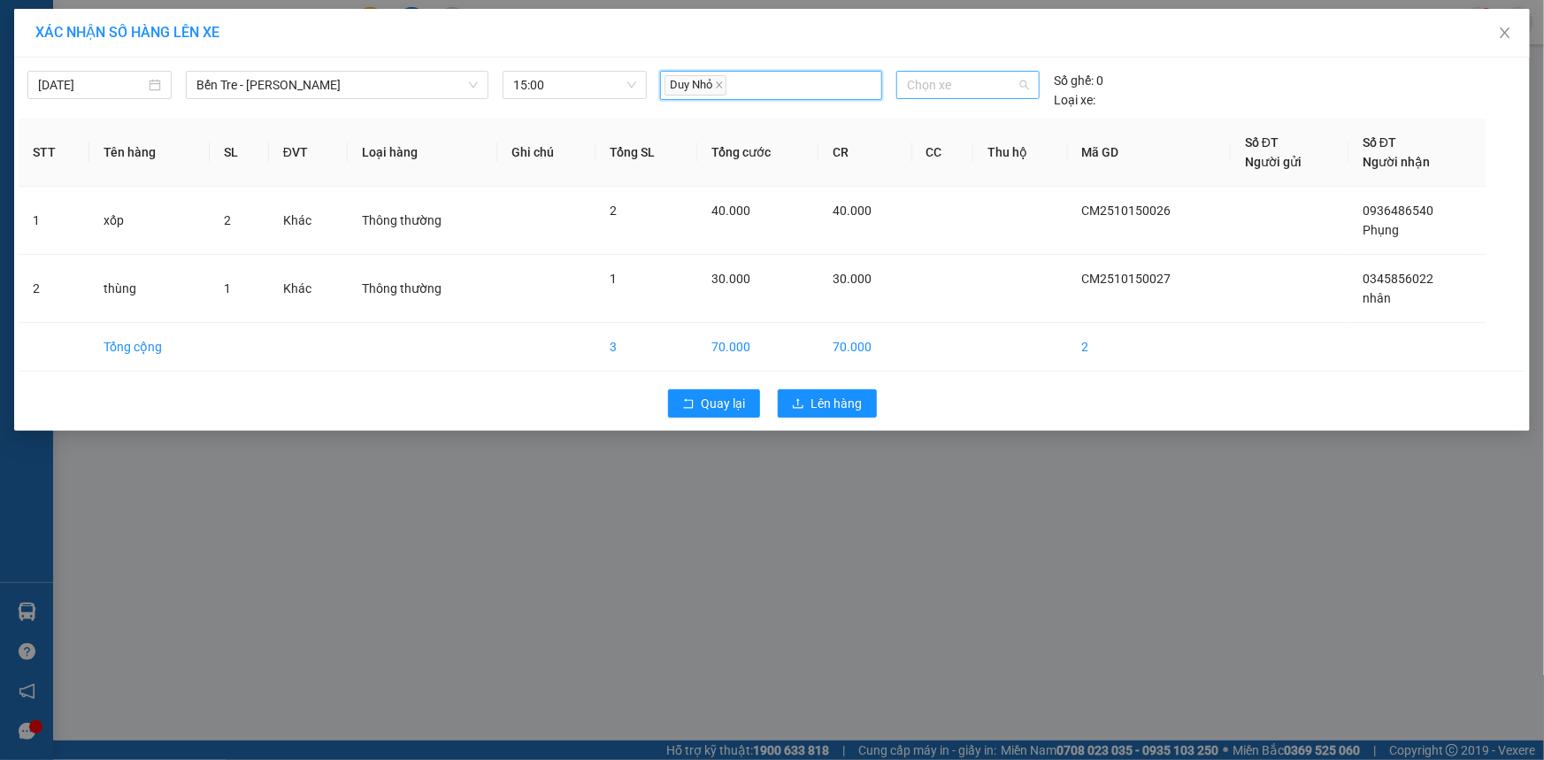
click at [956, 88] on span "Chọn xe" at bounding box center [968, 85] width 122 height 27
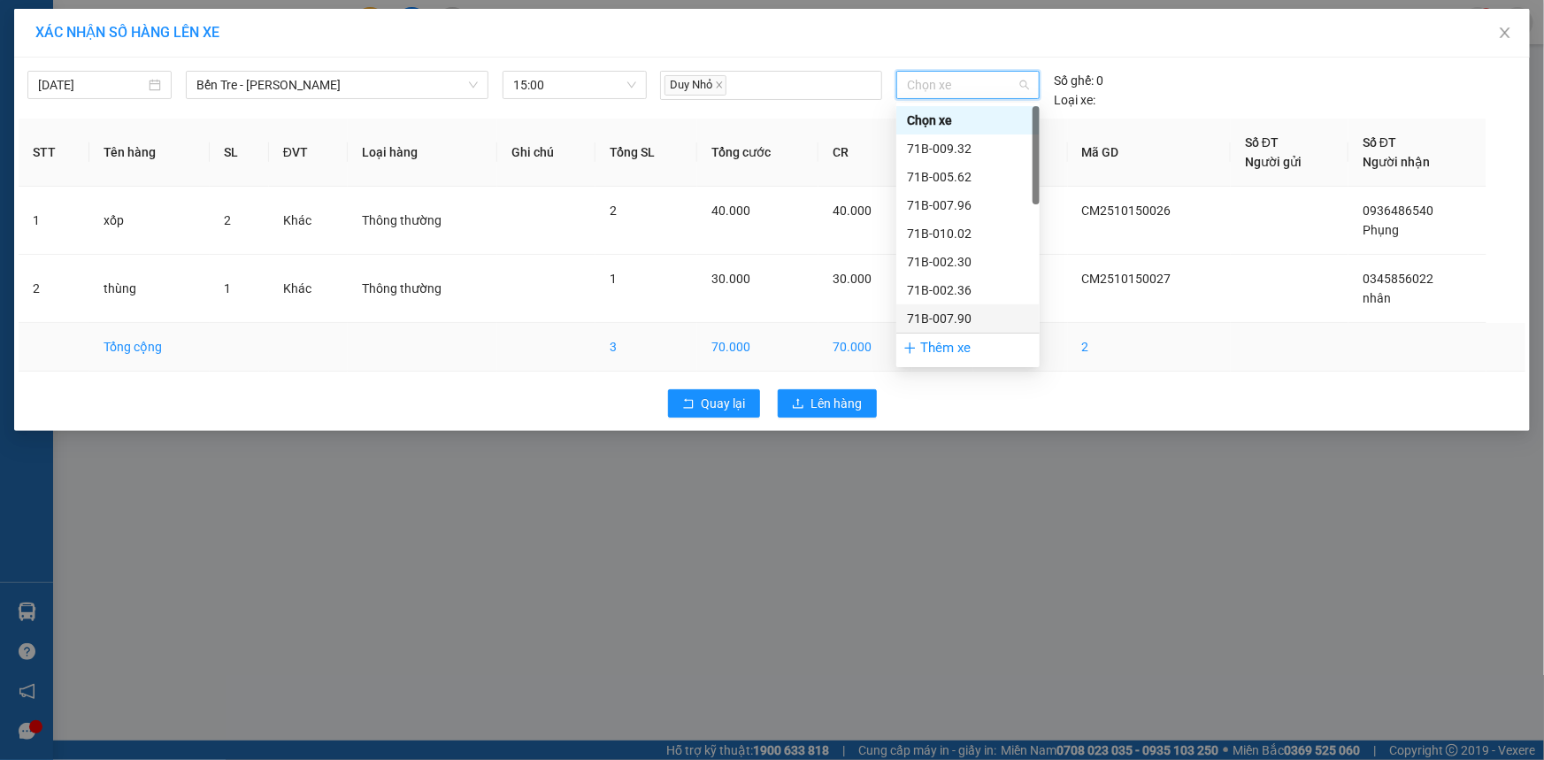
click at [970, 318] on div "71B-007.90" at bounding box center [968, 318] width 122 height 19
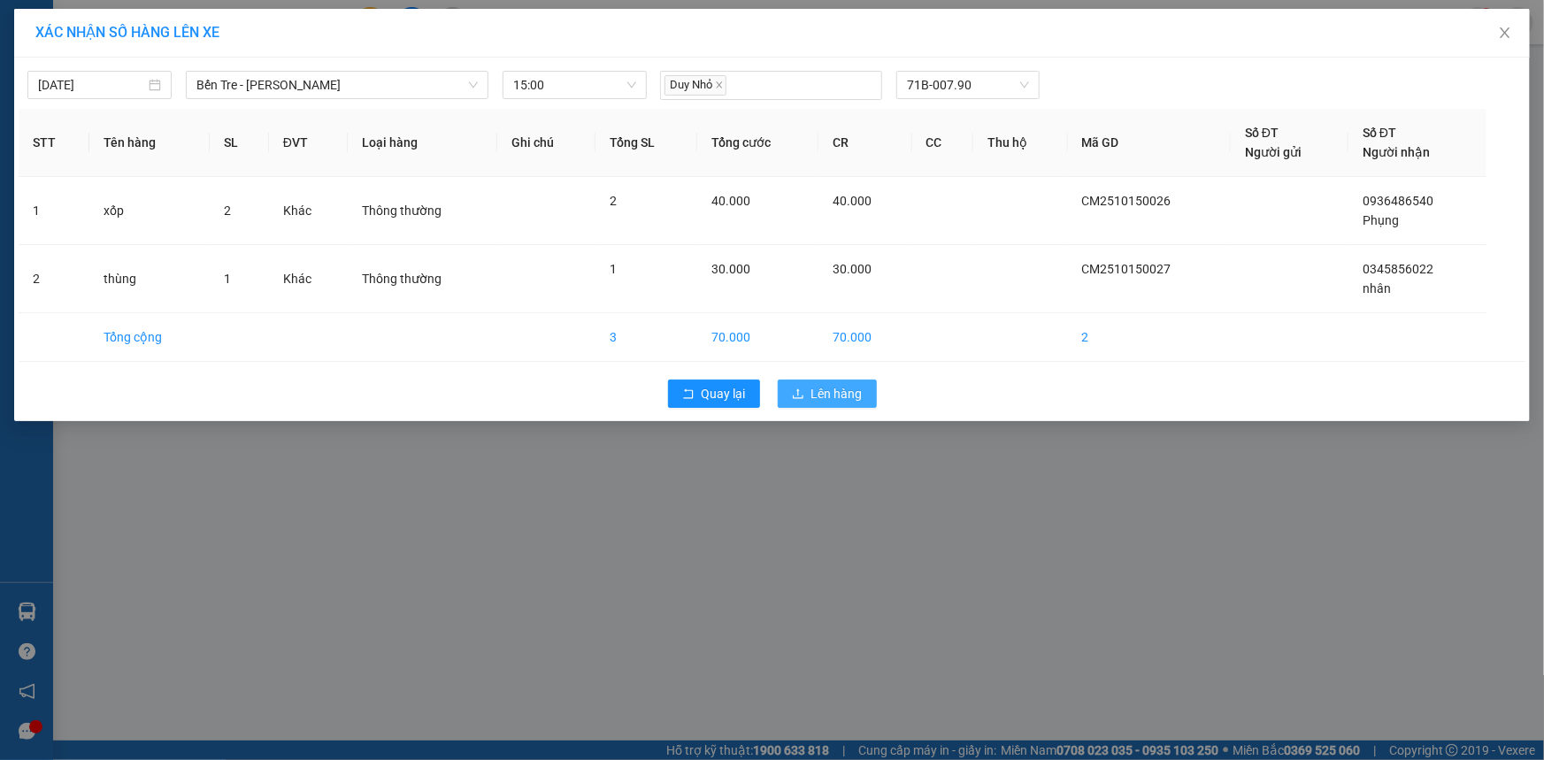
click at [796, 388] on icon "upload" at bounding box center [798, 394] width 12 height 12
